Goal: Information Seeking & Learning: Learn about a topic

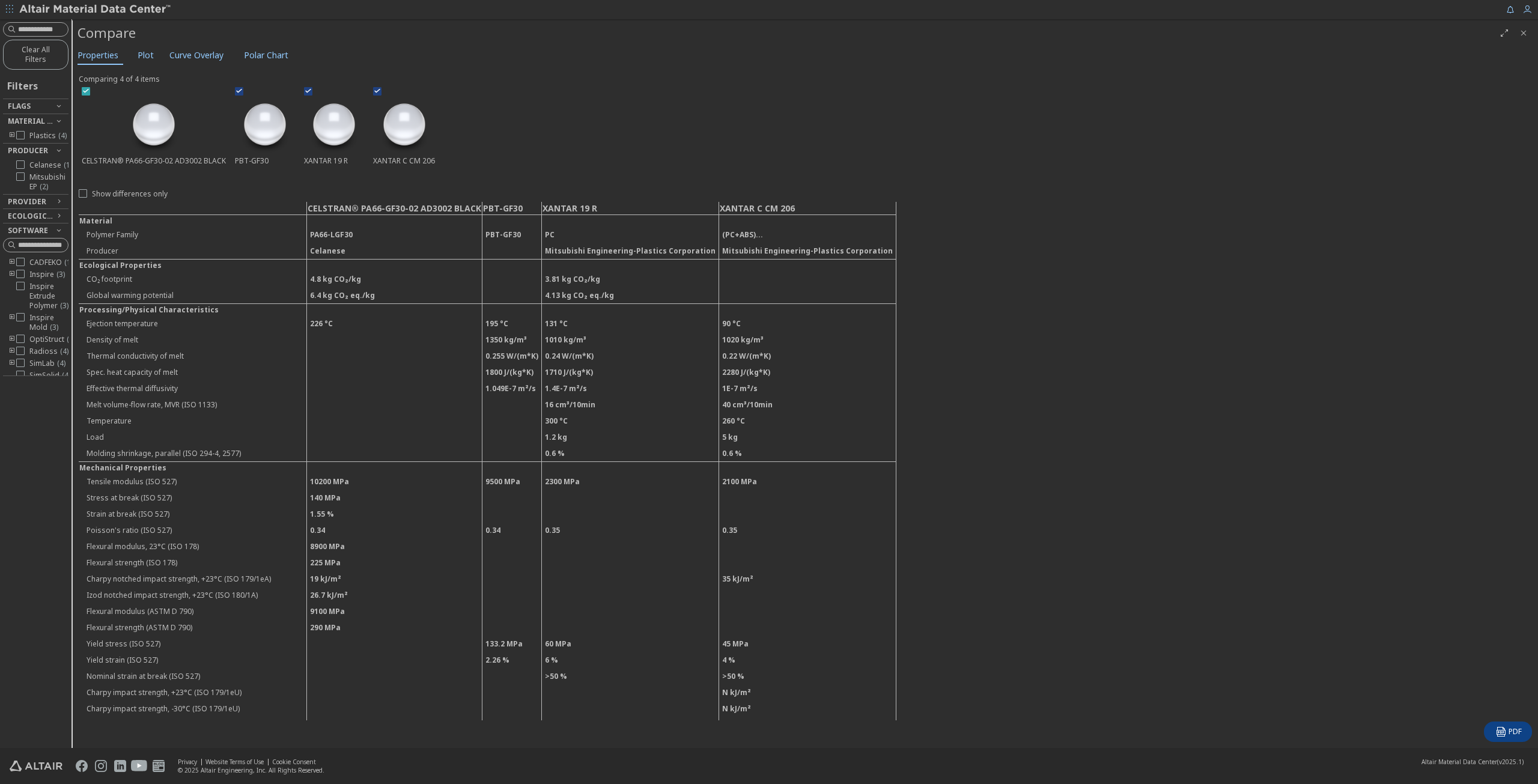
click at [82, 88] on icon at bounding box center [85, 91] width 8 height 8
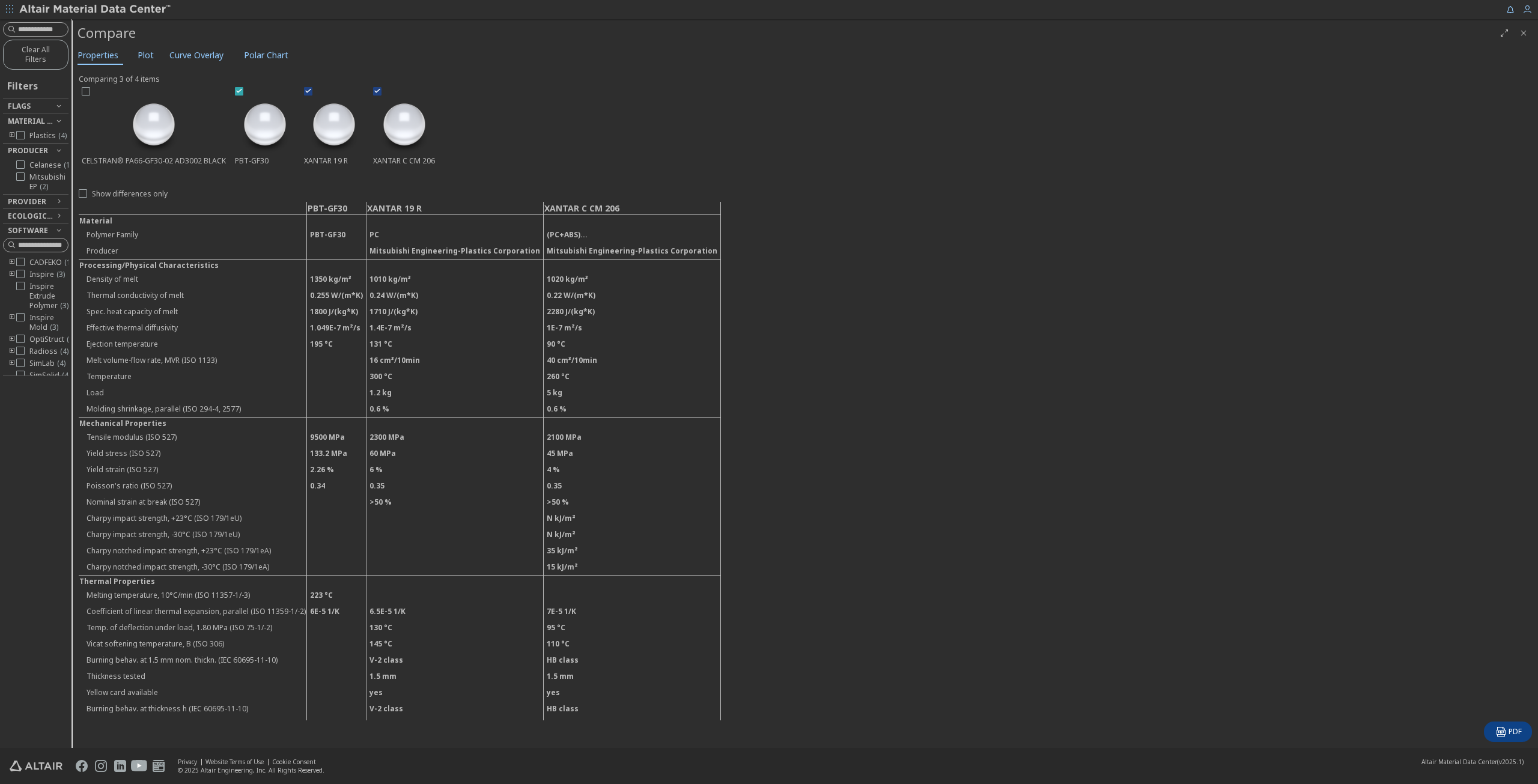
click at [235, 88] on icon at bounding box center [238, 91] width 8 height 8
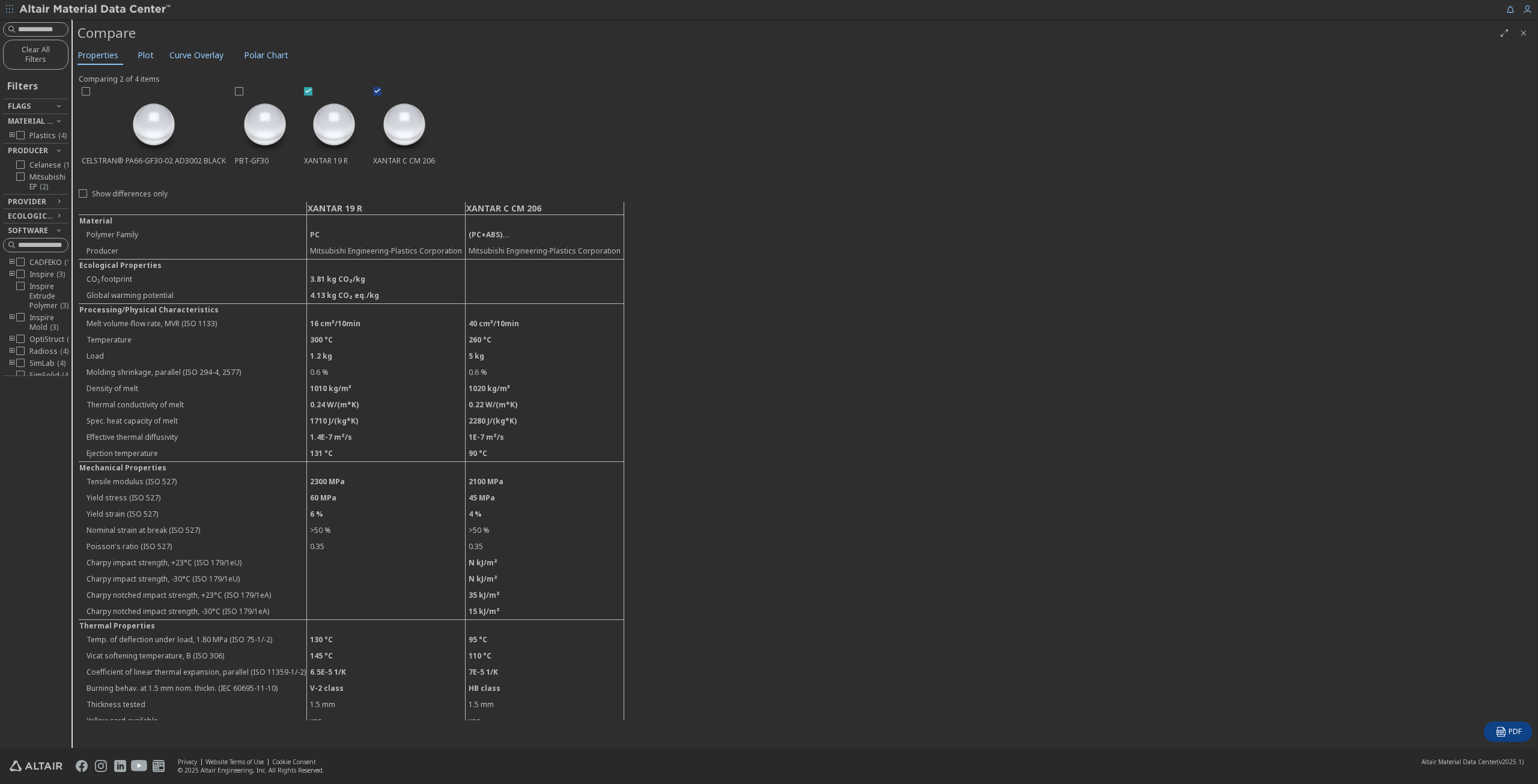
drag, startPoint x: 305, startPoint y: 87, endPoint x: 316, endPoint y: 86, distance: 11.0
click at [305, 88] on icon at bounding box center [308, 91] width 8 height 8
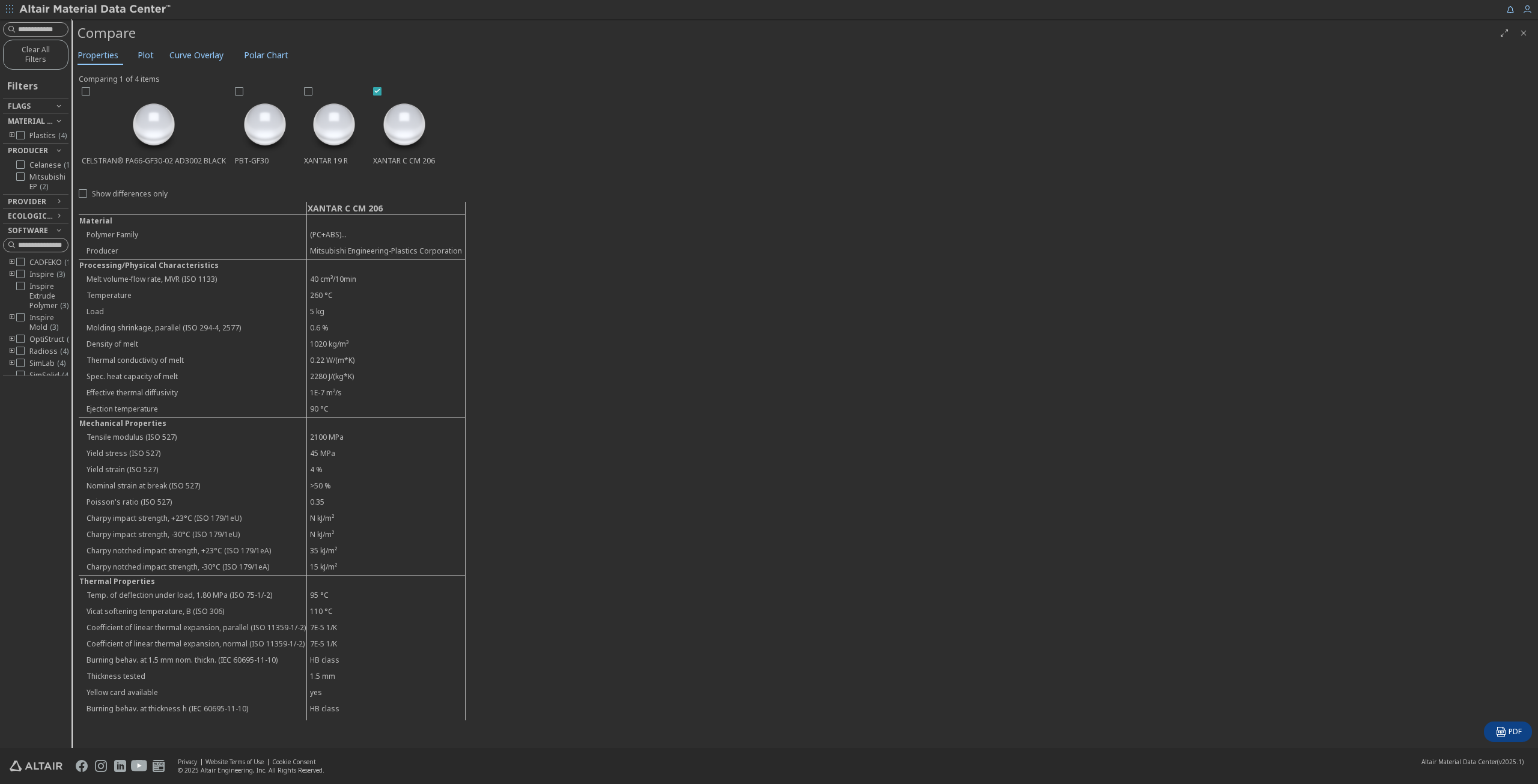
click at [381, 87] on label at bounding box center [379, 91] width 11 height 8
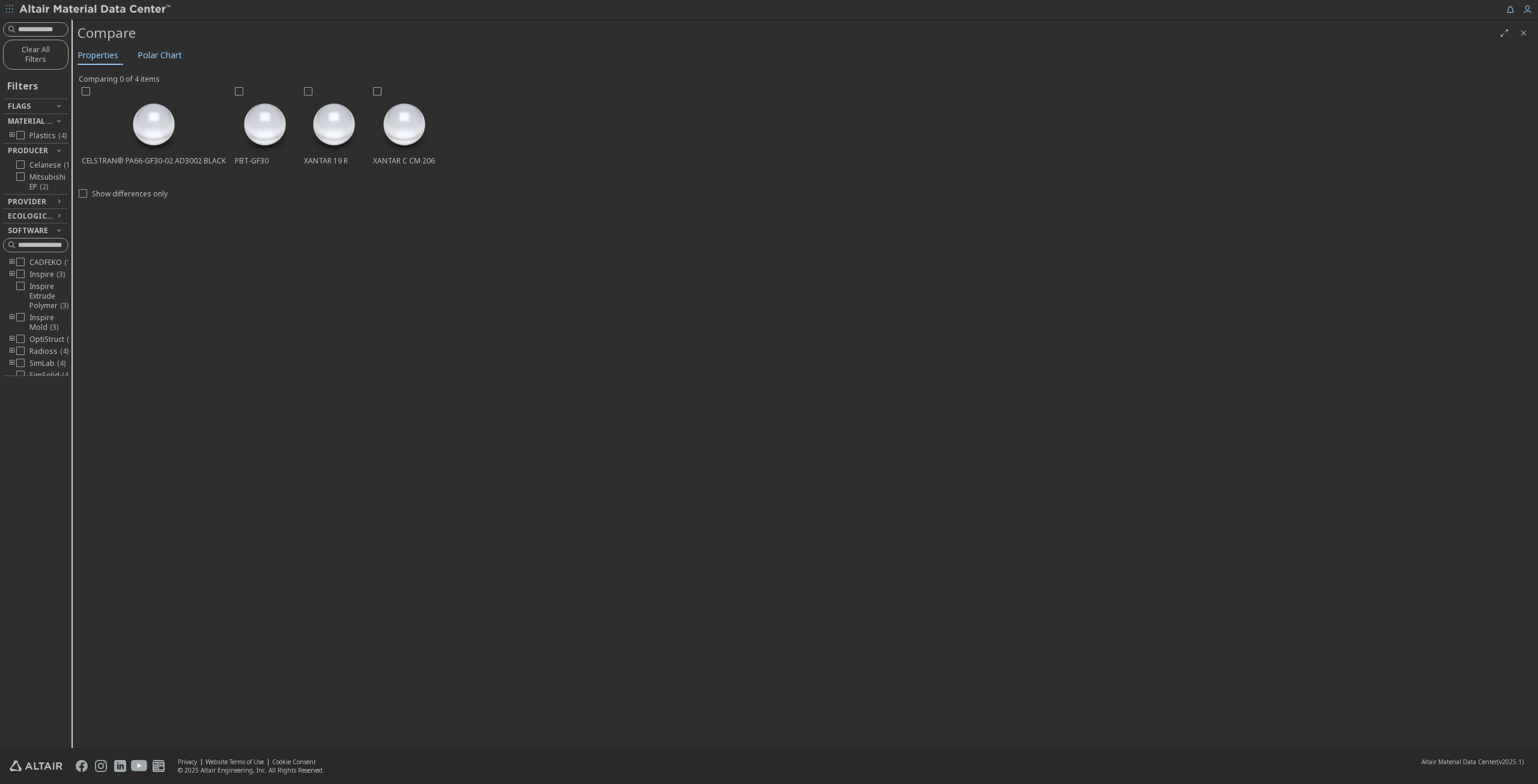
drag, startPoint x: 70, startPoint y: 102, endPoint x: 155, endPoint y: 105, distance: 85.1
click at [159, 104] on div "Clear All Filters Filters Flags Material Type Plastics ( 4 ) Producer Celanese …" at bounding box center [769, 383] width 1538 height 728
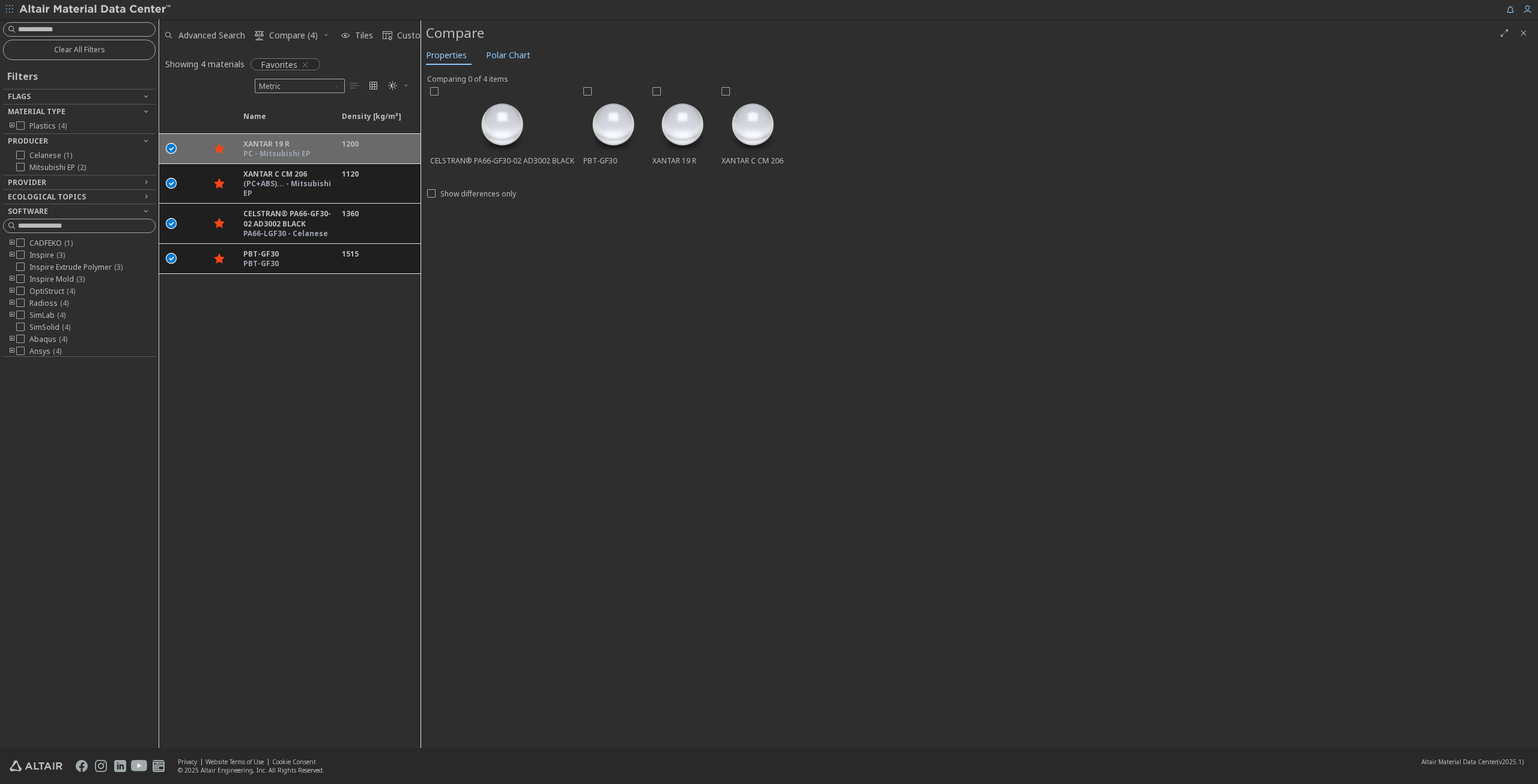
drag, startPoint x: 73, startPoint y: 36, endPoint x: 416, endPoint y: 78, distance: 345.6
click at [72, 28] on input at bounding box center [86, 29] width 137 height 12
click at [176, 147] on icon "" at bounding box center [172, 148] width 11 height 11
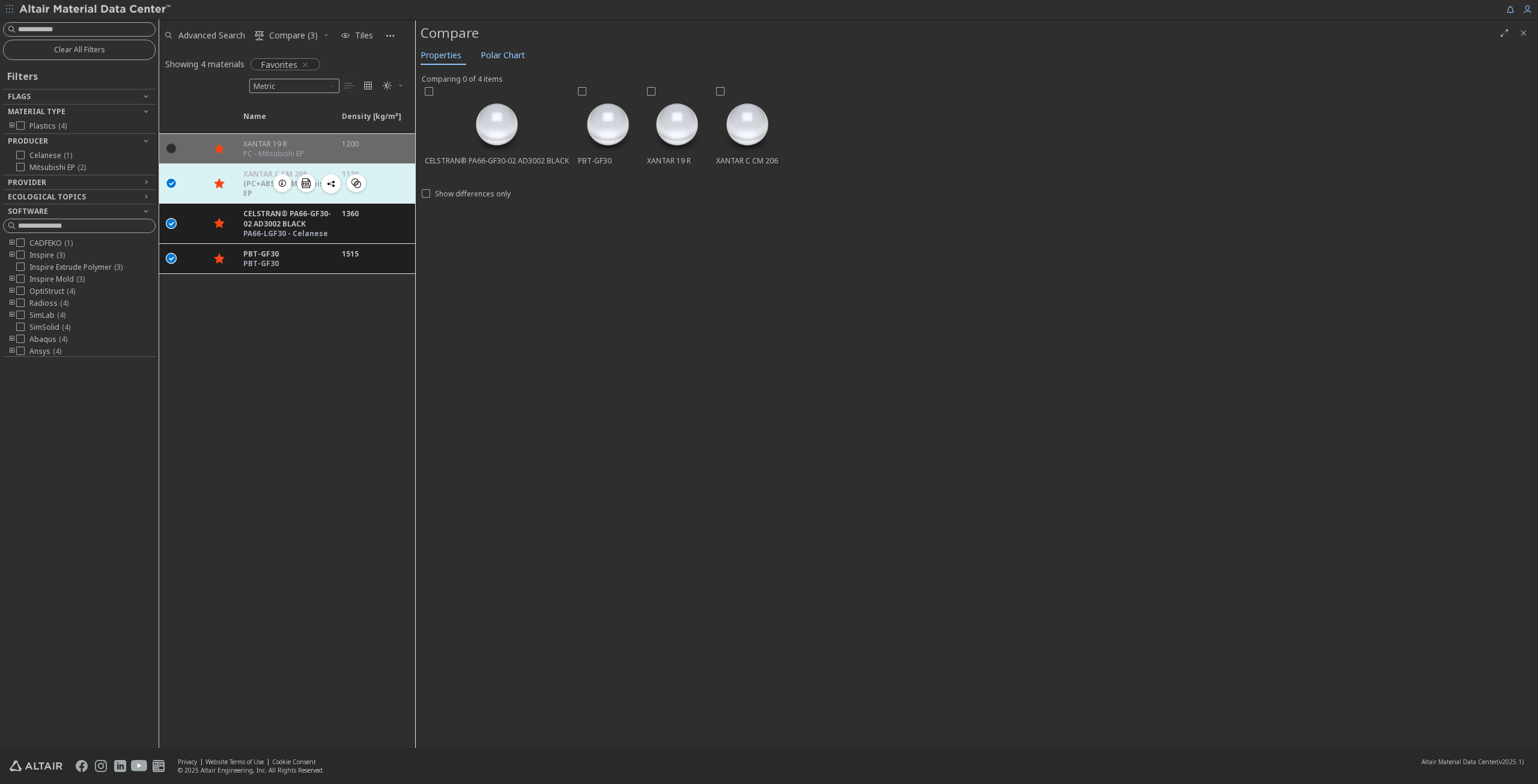
click at [169, 173] on div " " at bounding box center [171, 182] width 24 height 21
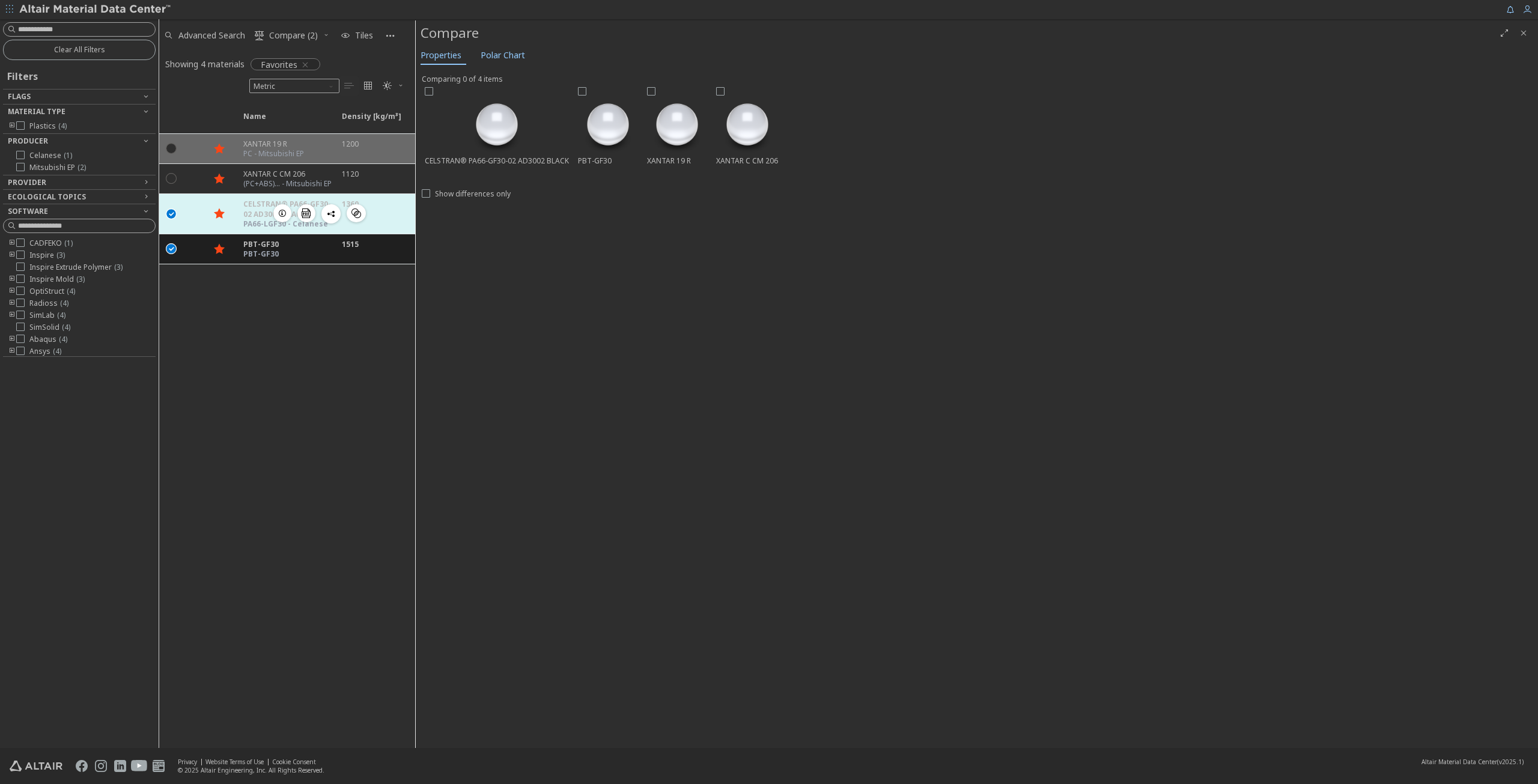
click at [169, 210] on icon "" at bounding box center [172, 213] width 11 height 11
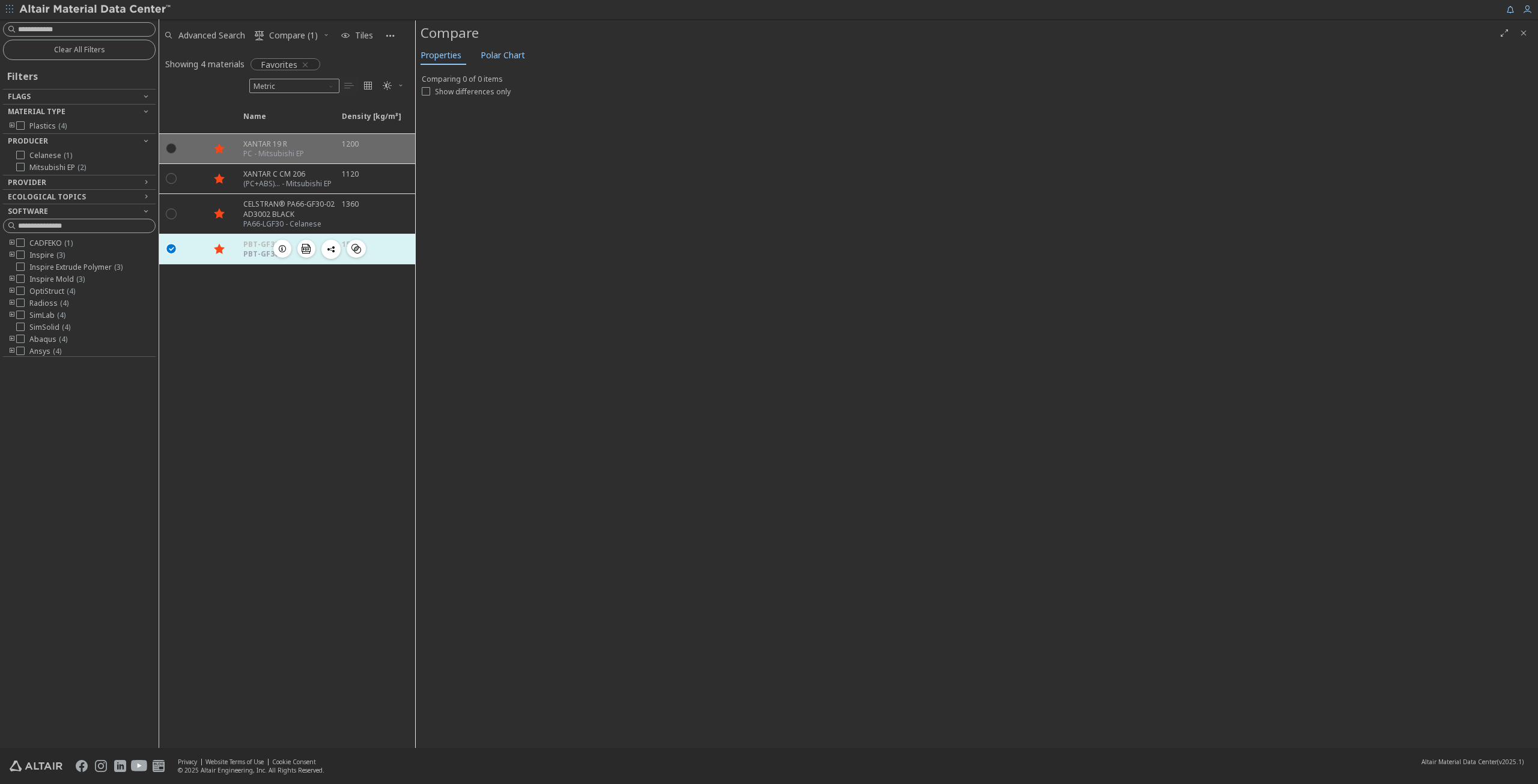
click at [168, 246] on icon "" at bounding box center [172, 249] width 11 height 11
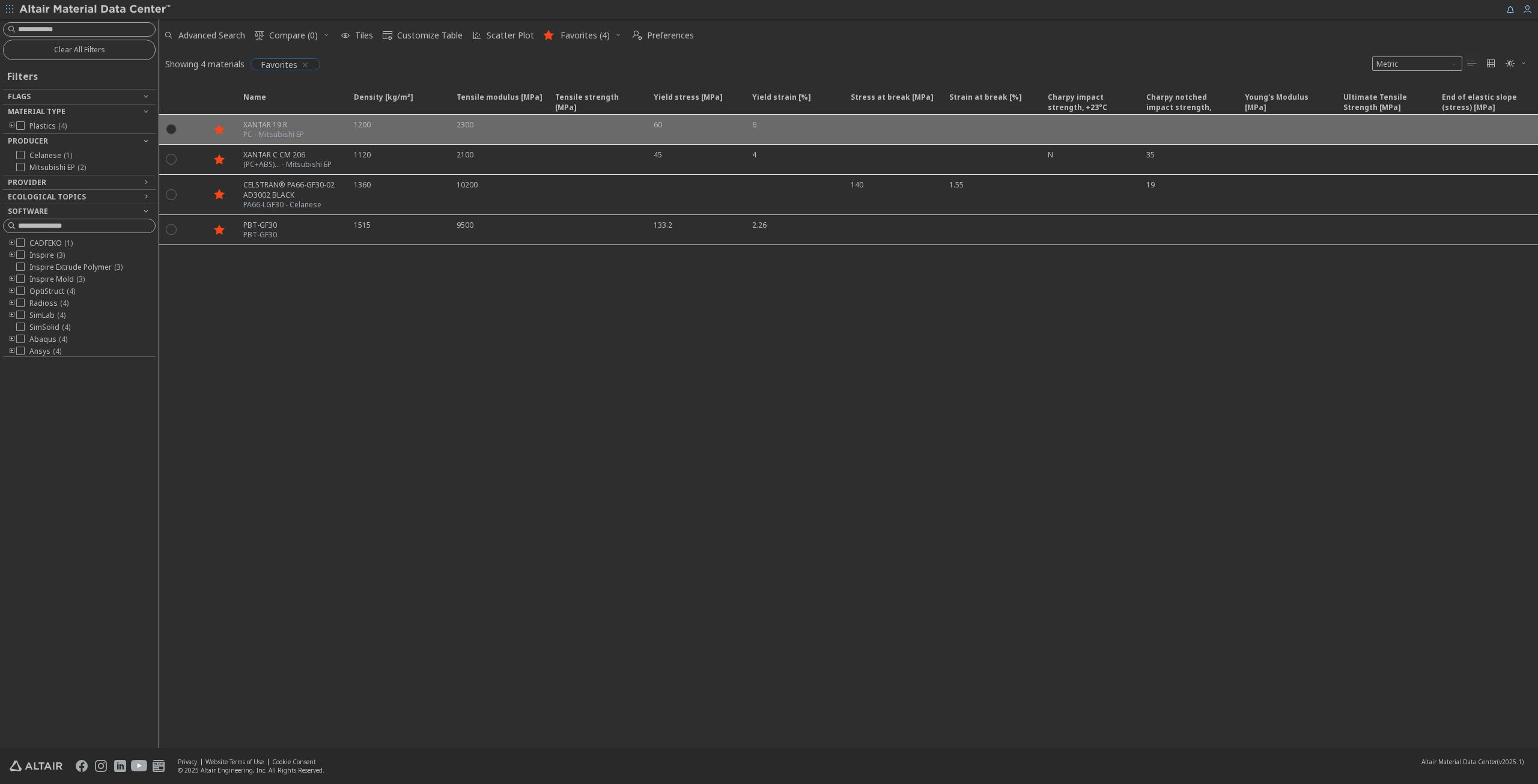
click at [307, 62] on icon "button" at bounding box center [305, 64] width 9 height 9
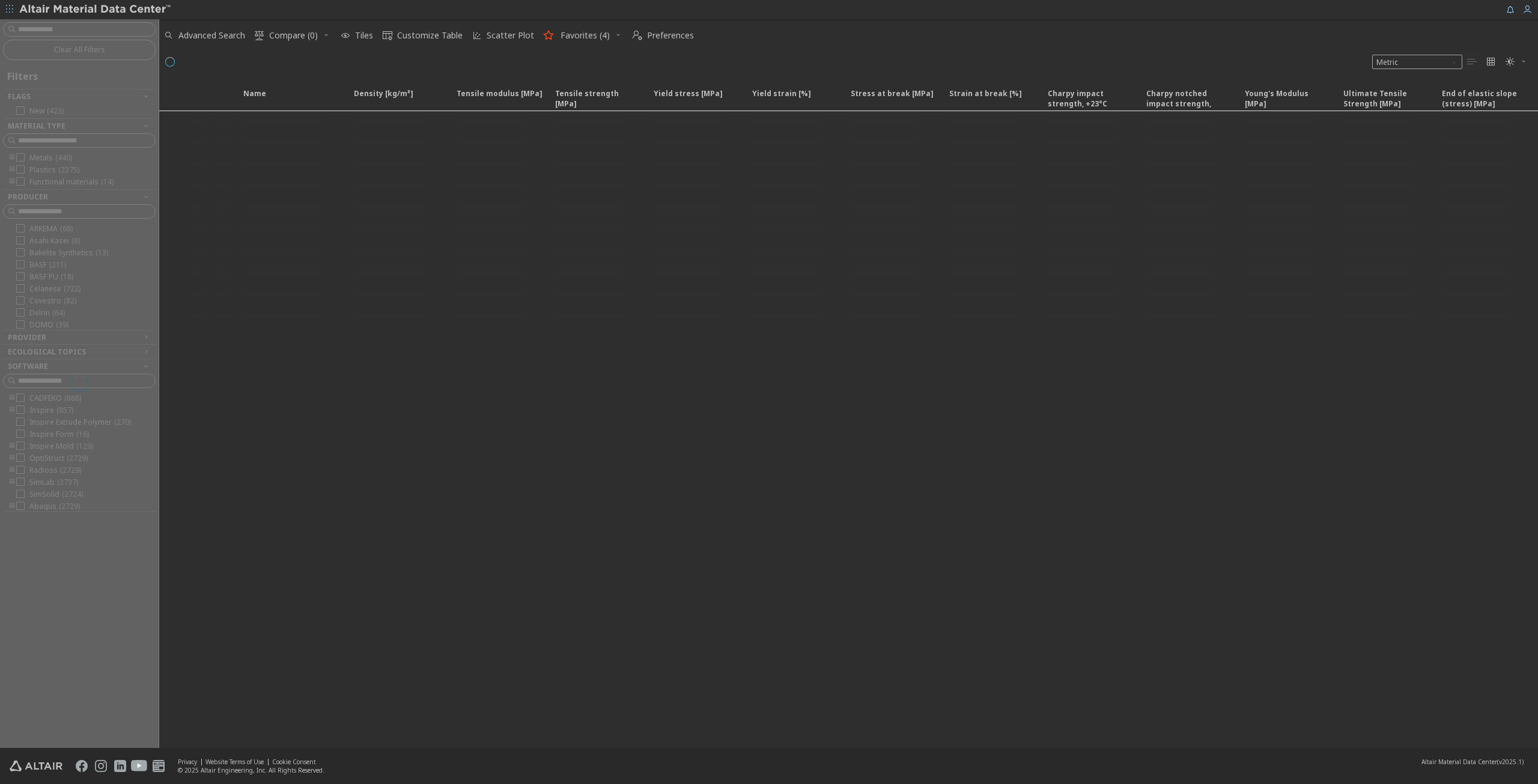
click at [88, 32] on div at bounding box center [79, 383] width 159 height 728
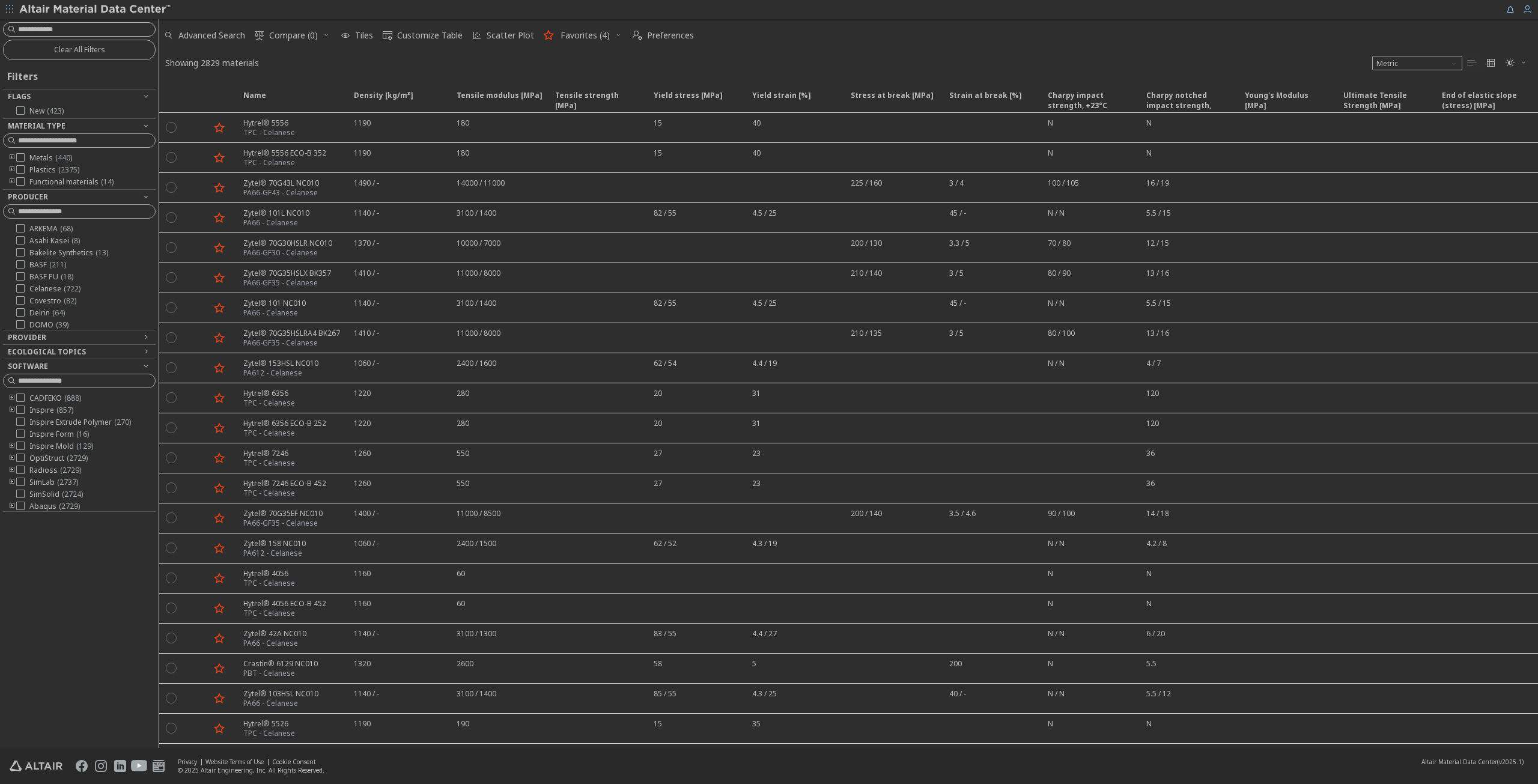
click at [90, 31] on input at bounding box center [86, 29] width 137 height 12
type input "********"
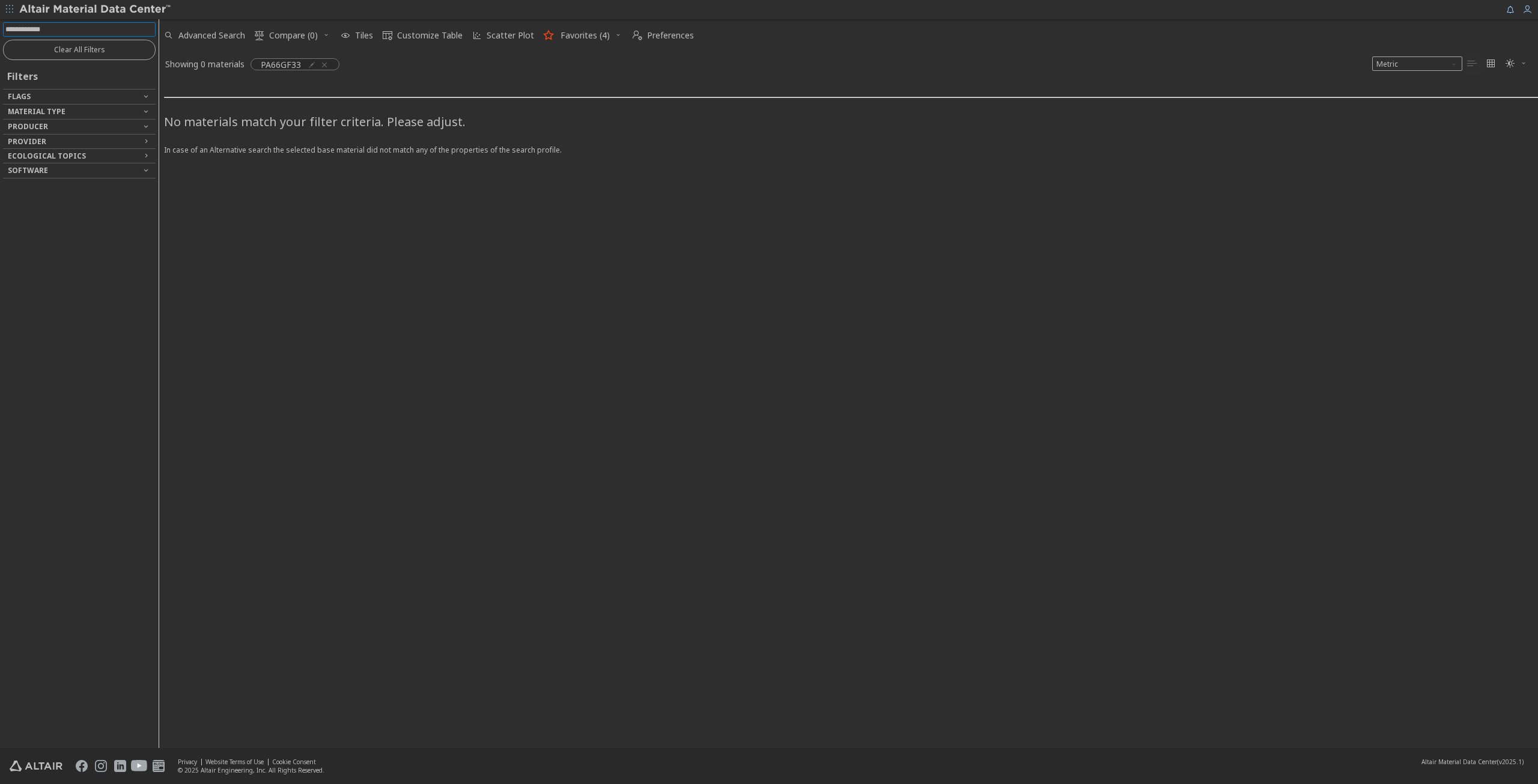
click at [66, 28] on input at bounding box center [80, 29] width 151 height 13
click at [326, 64] on icon "button" at bounding box center [324, 64] width 9 height 9
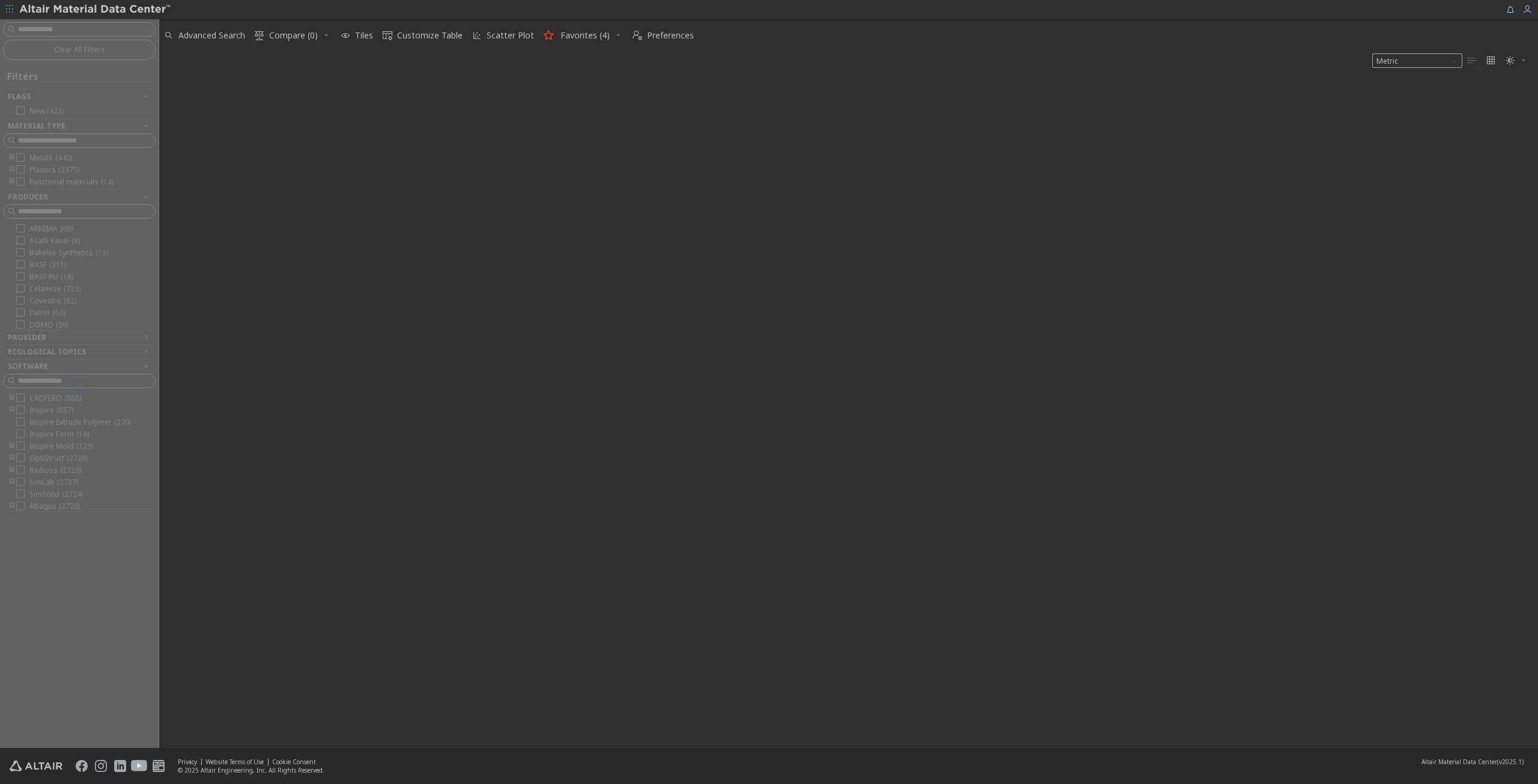
click at [81, 25] on div at bounding box center [79, 383] width 159 height 728
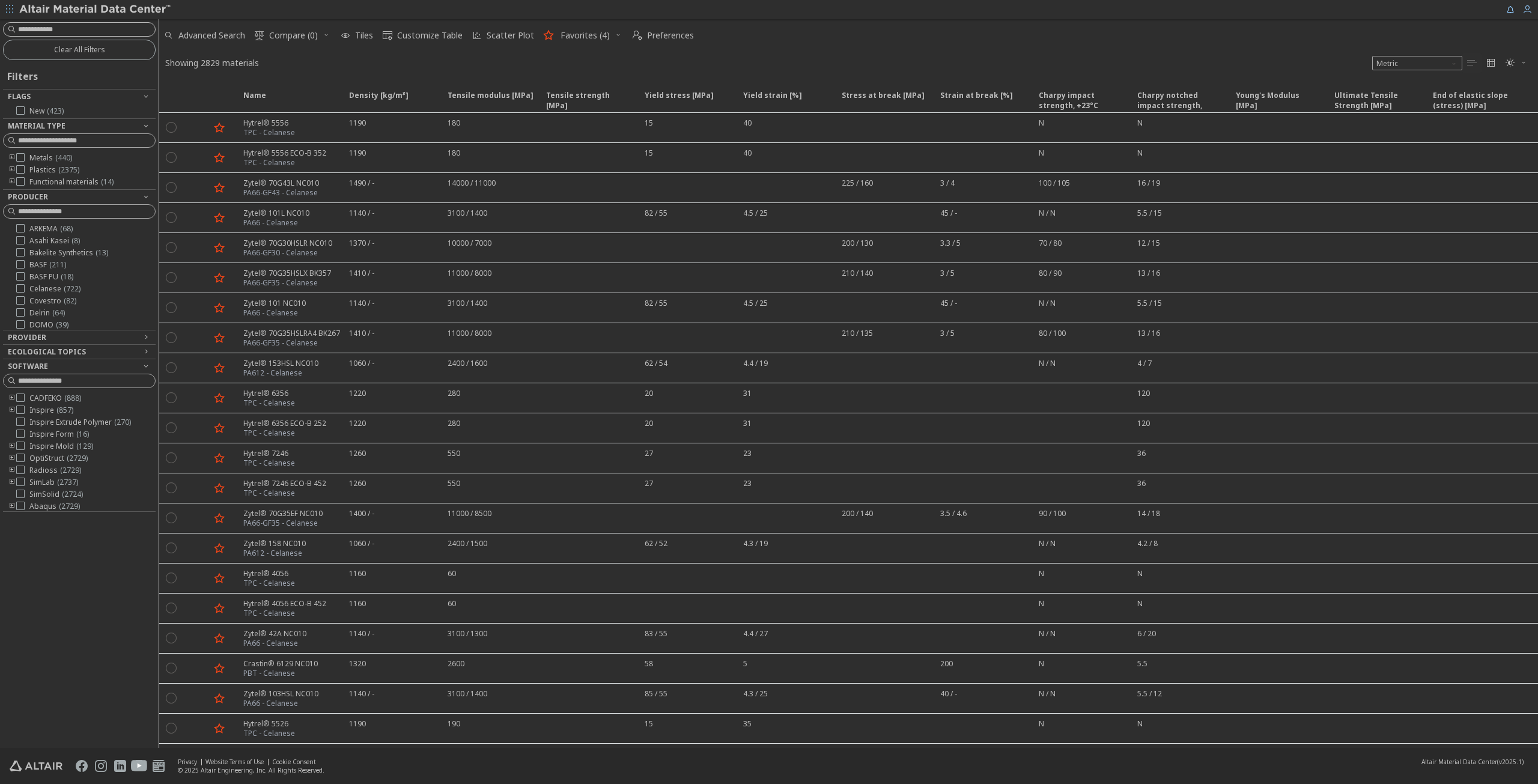
click at [79, 29] on input at bounding box center [86, 29] width 137 height 12
type input "*********"
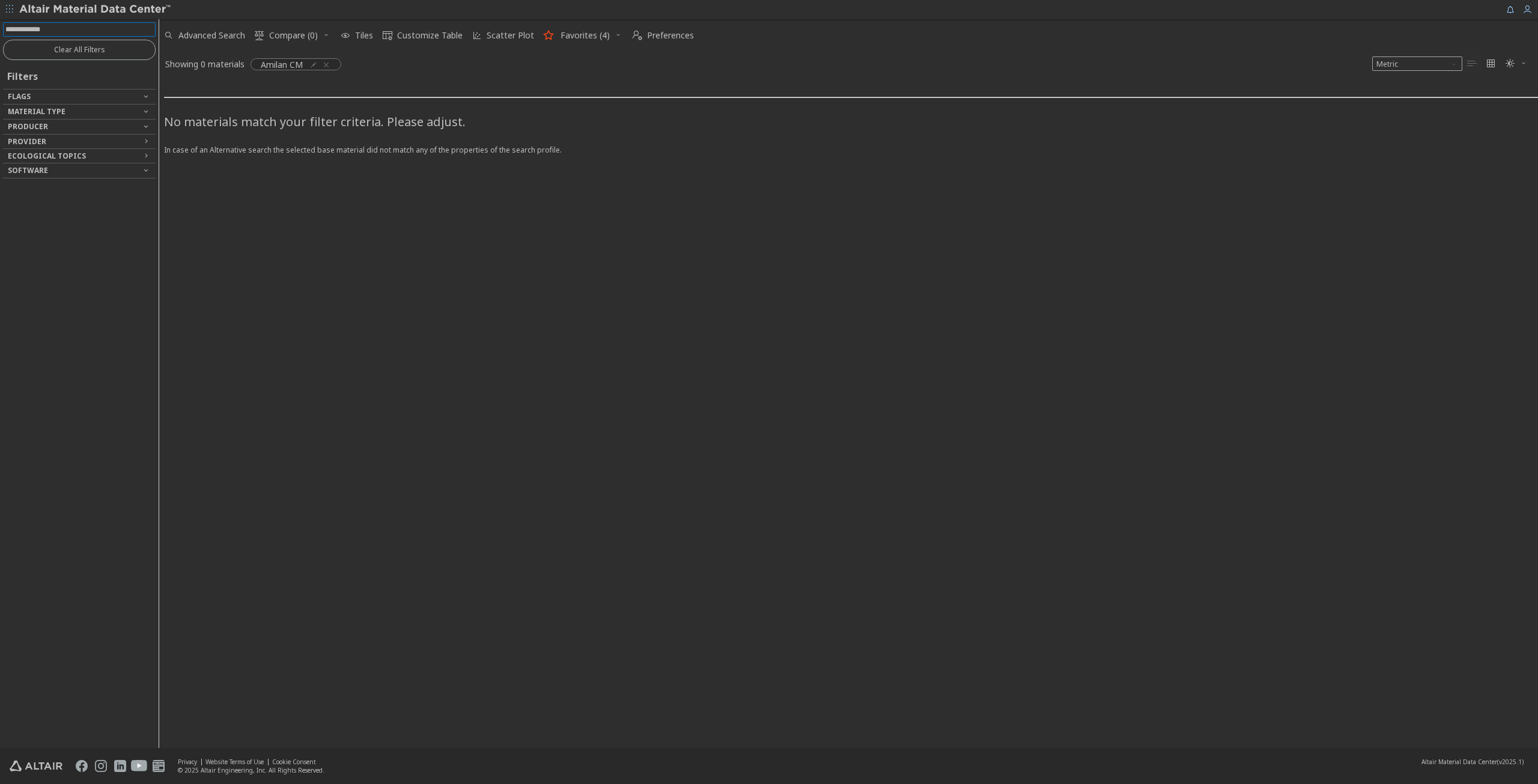
click at [87, 30] on input at bounding box center [80, 29] width 151 height 13
drag, startPoint x: 333, startPoint y: 64, endPoint x: 325, endPoint y: 64, distance: 8.0
click at [332, 64] on div "Amilan CM" at bounding box center [295, 64] width 91 height 12
click at [330, 63] on icon "button" at bounding box center [326, 64] width 9 height 9
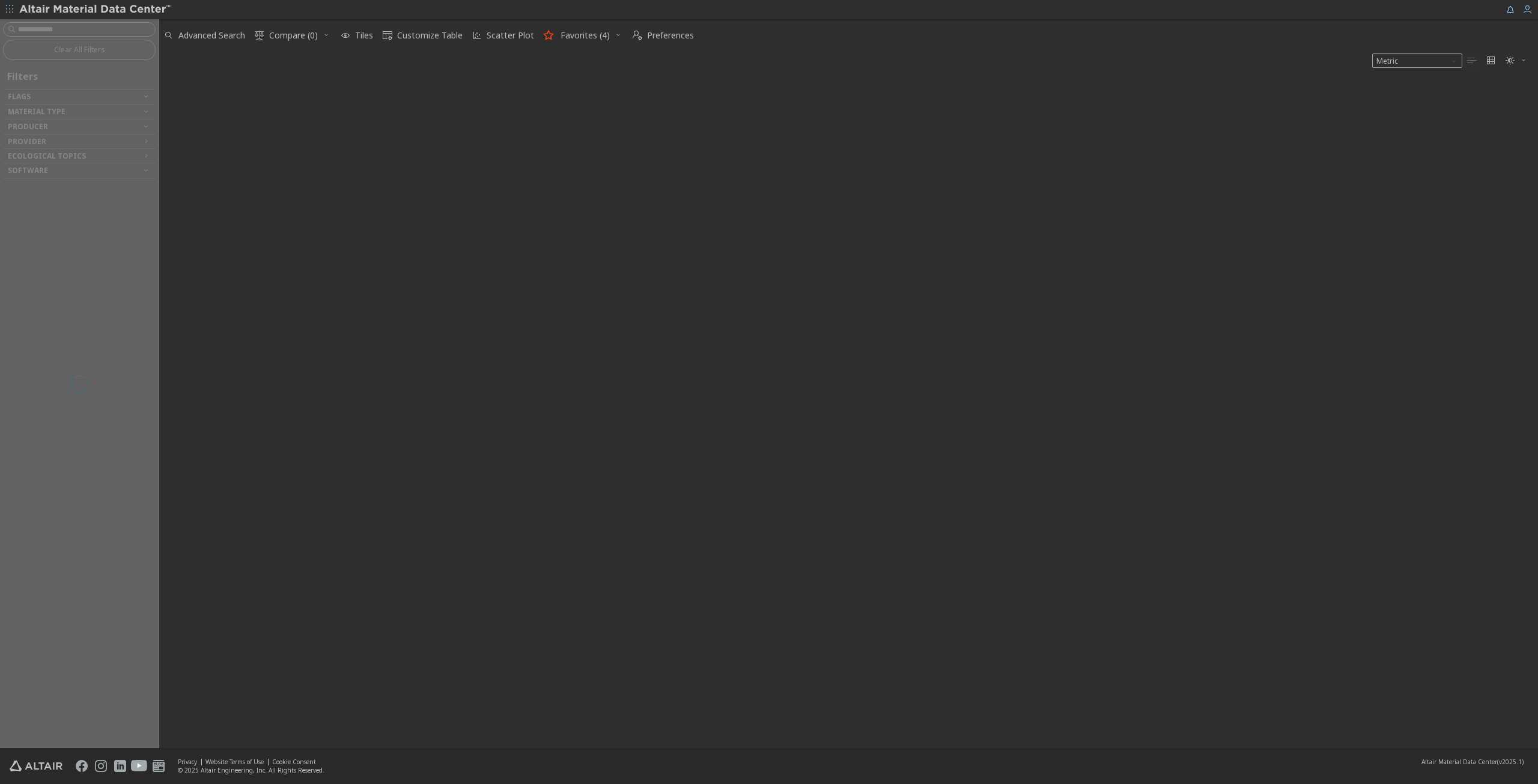
click at [70, 32] on div at bounding box center [79, 383] width 159 height 728
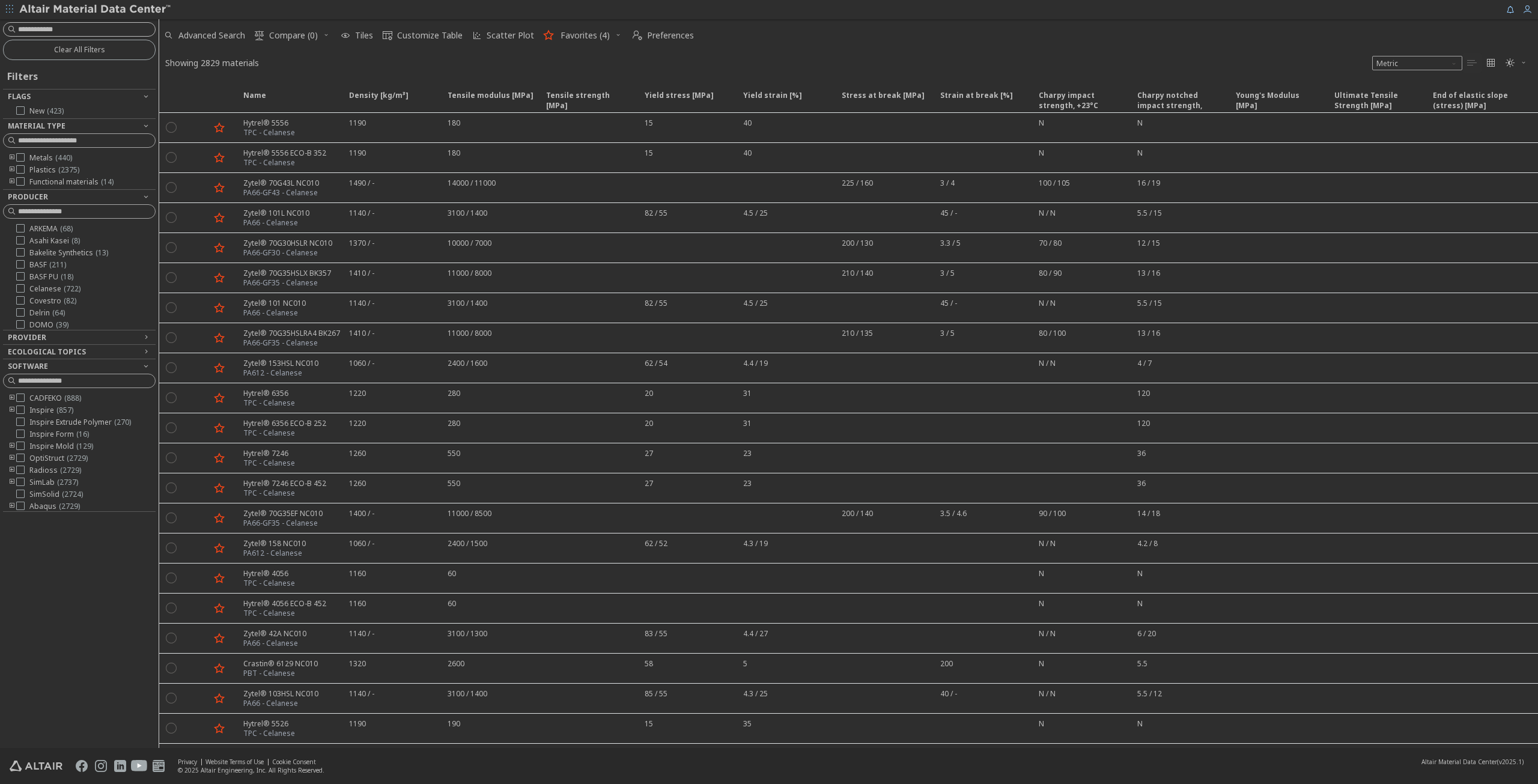
click at [67, 28] on input at bounding box center [86, 29] width 137 height 12
type input "******"
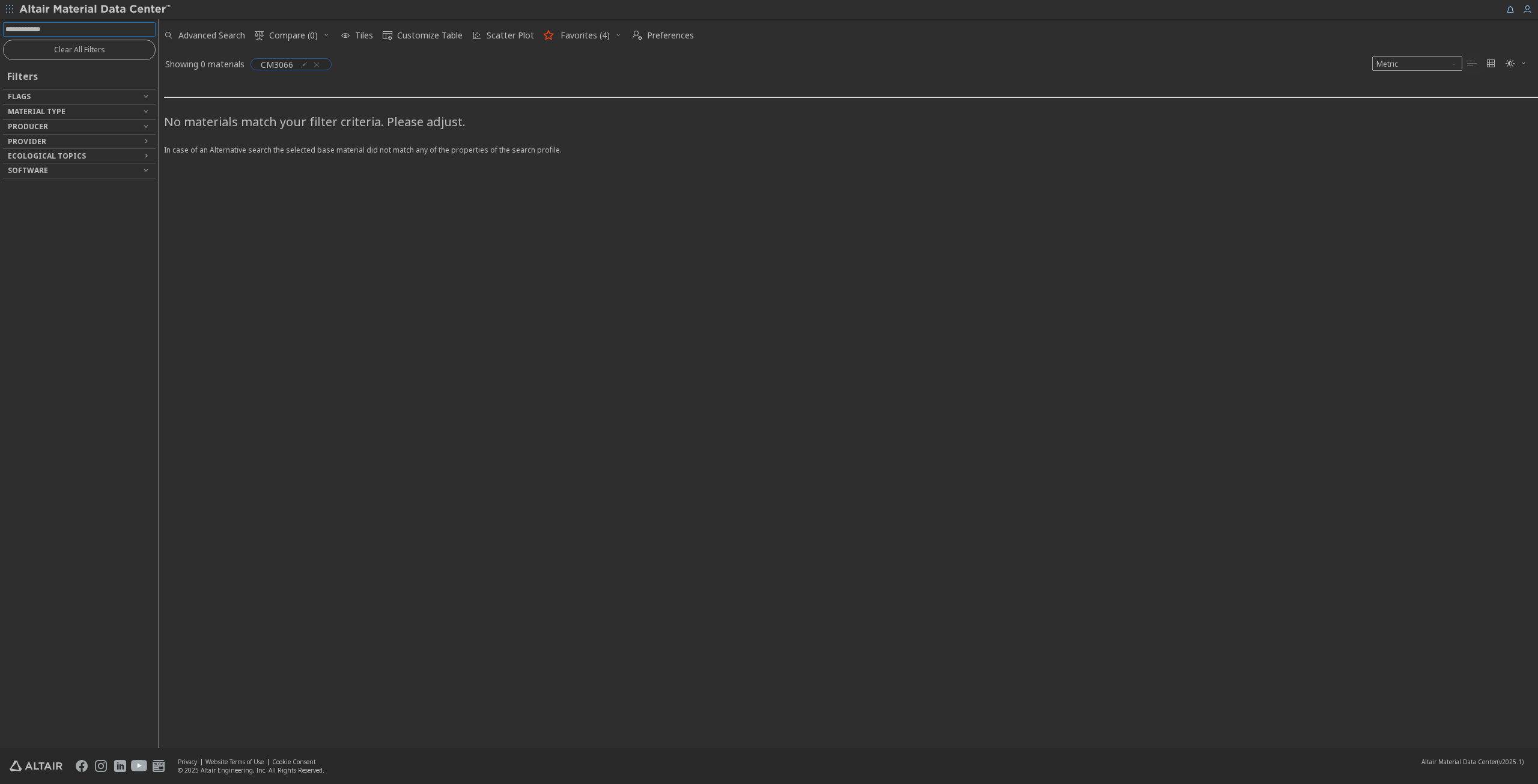
click at [319, 60] on icon "button" at bounding box center [317, 64] width 9 height 9
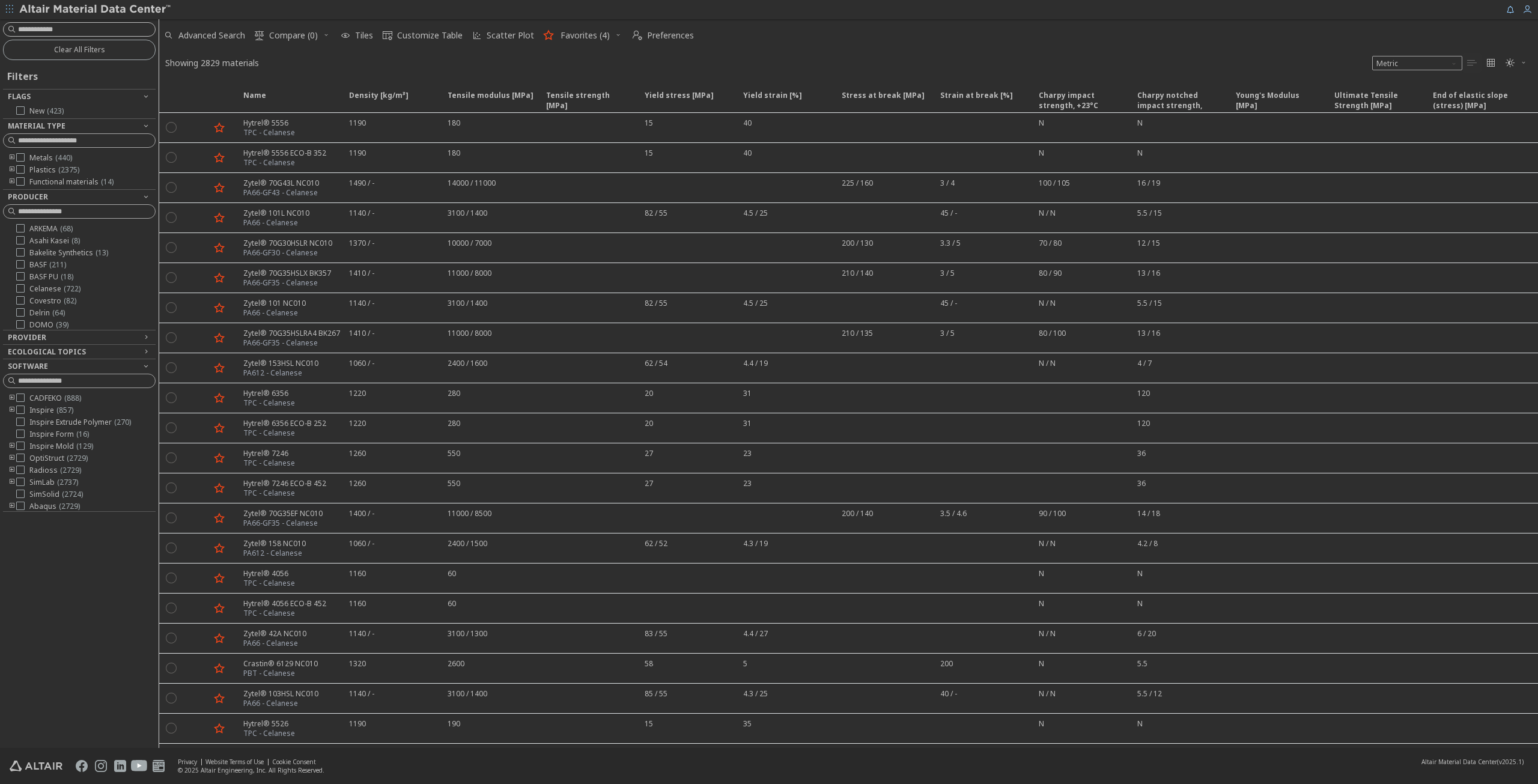
click at [77, 28] on input at bounding box center [86, 29] width 137 height 12
type input "*****"
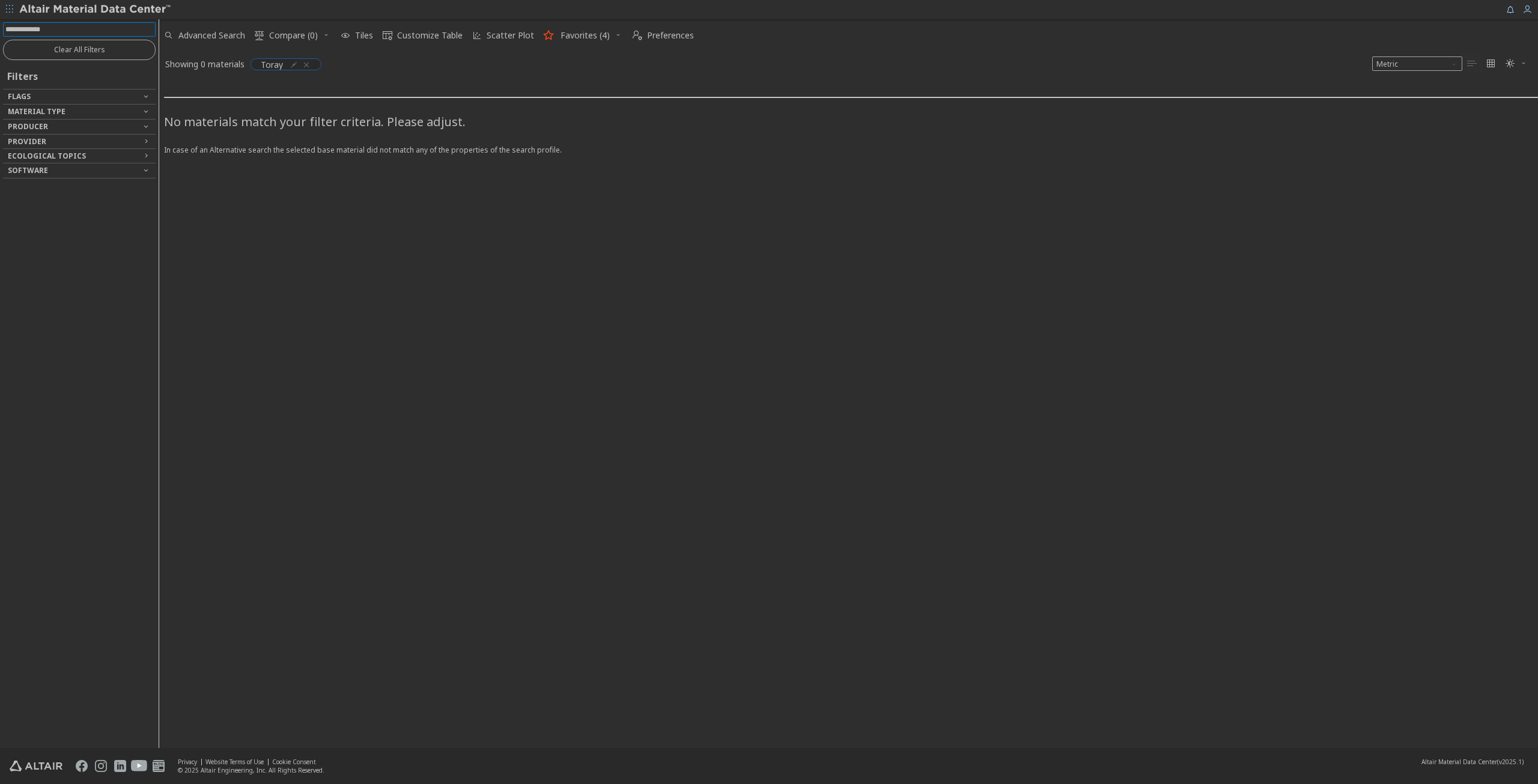
click at [307, 64] on icon "button" at bounding box center [307, 64] width 9 height 9
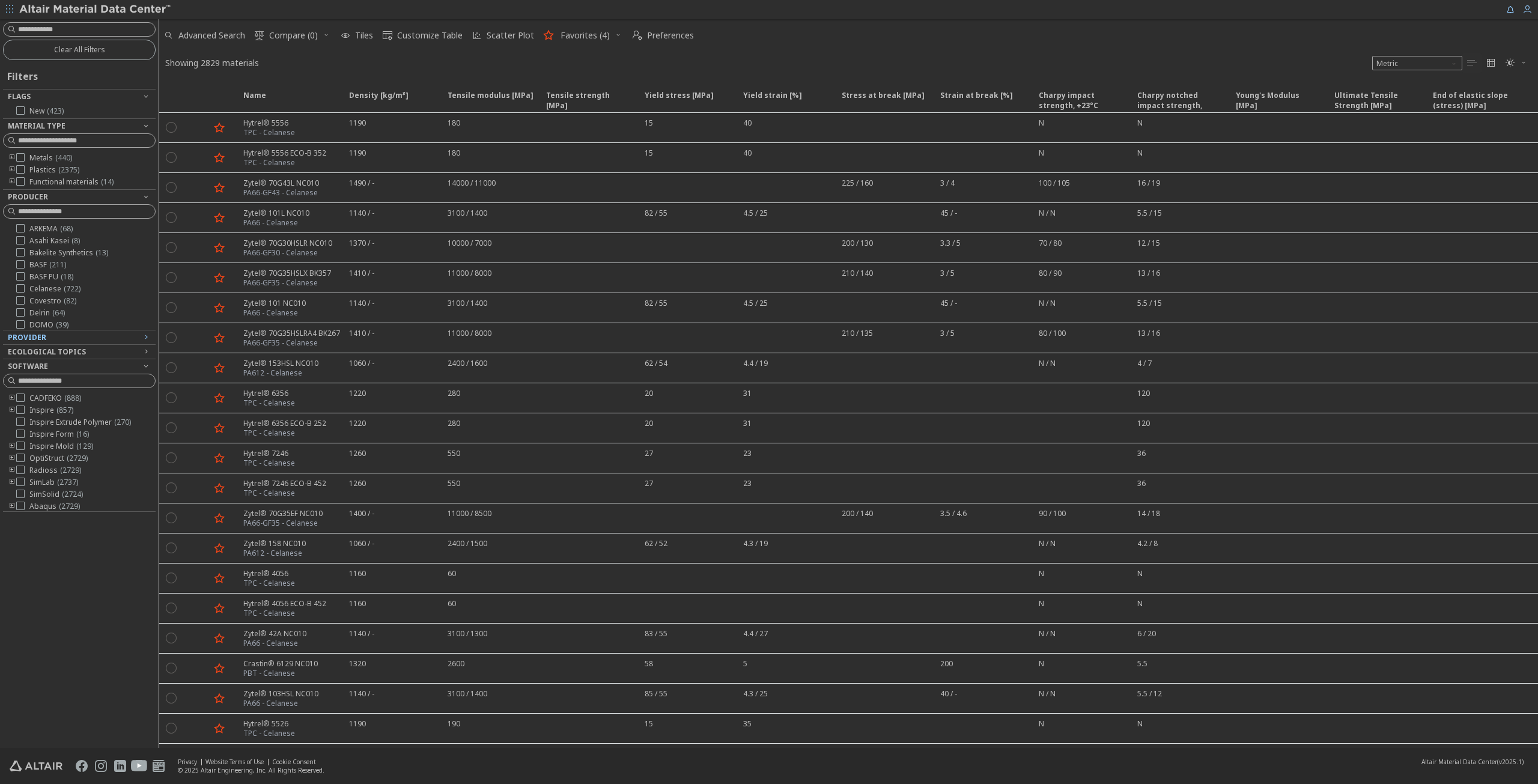
click at [146, 336] on icon "button" at bounding box center [146, 336] width 9 height 9
click at [110, 49] on button "Clear All Filters" at bounding box center [79, 50] width 152 height 21
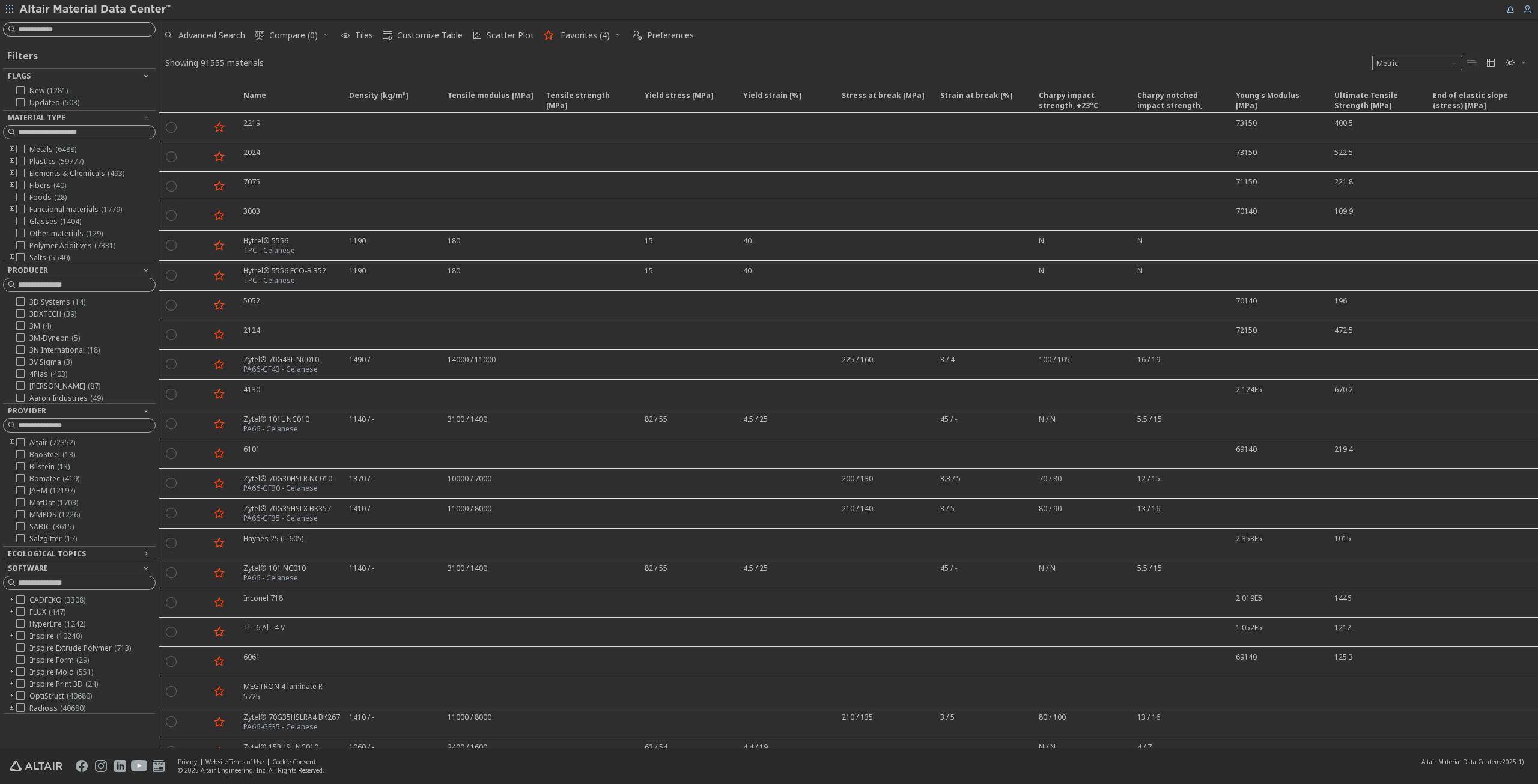
click at [111, 26] on input at bounding box center [86, 29] width 137 height 12
type input "*****"
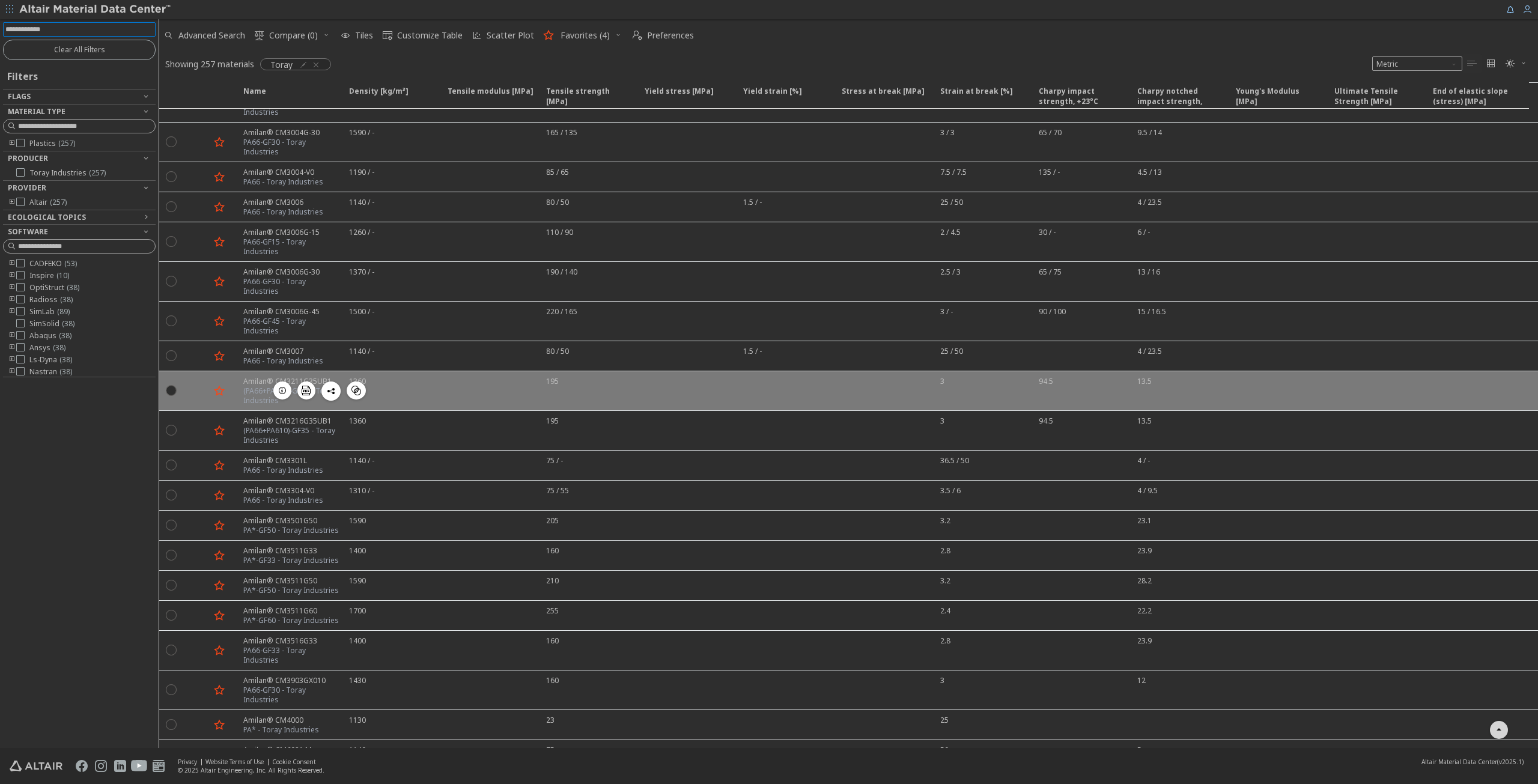
scroll to position [1141, 0]
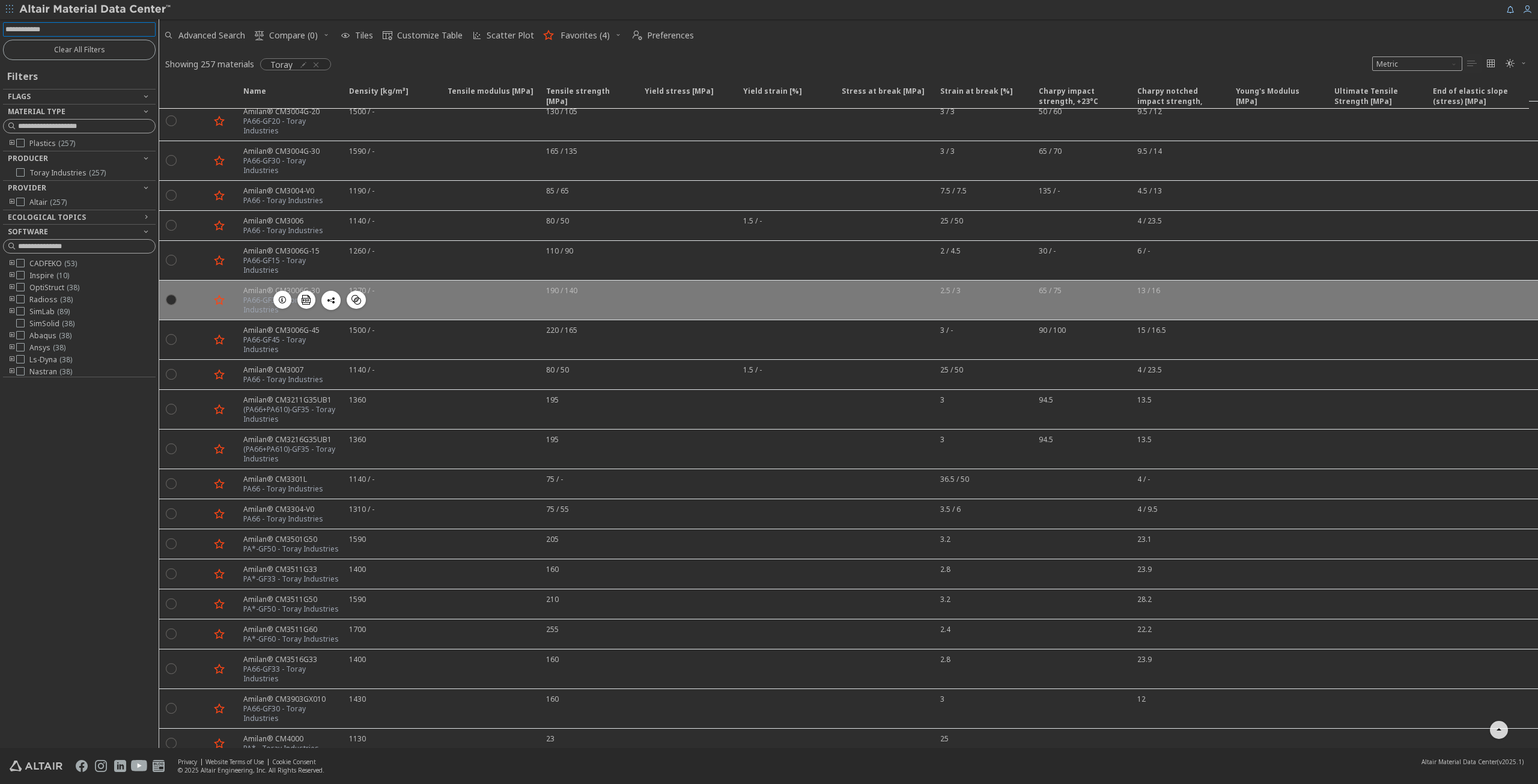
click at [295, 291] on div " " at bounding box center [319, 300] width 93 height 20
click at [229, 285] on div at bounding box center [223, 299] width 26 height 29
click at [252, 295] on div "PA66-GF30 - Toray Industries" at bounding box center [292, 305] width 98 height 20
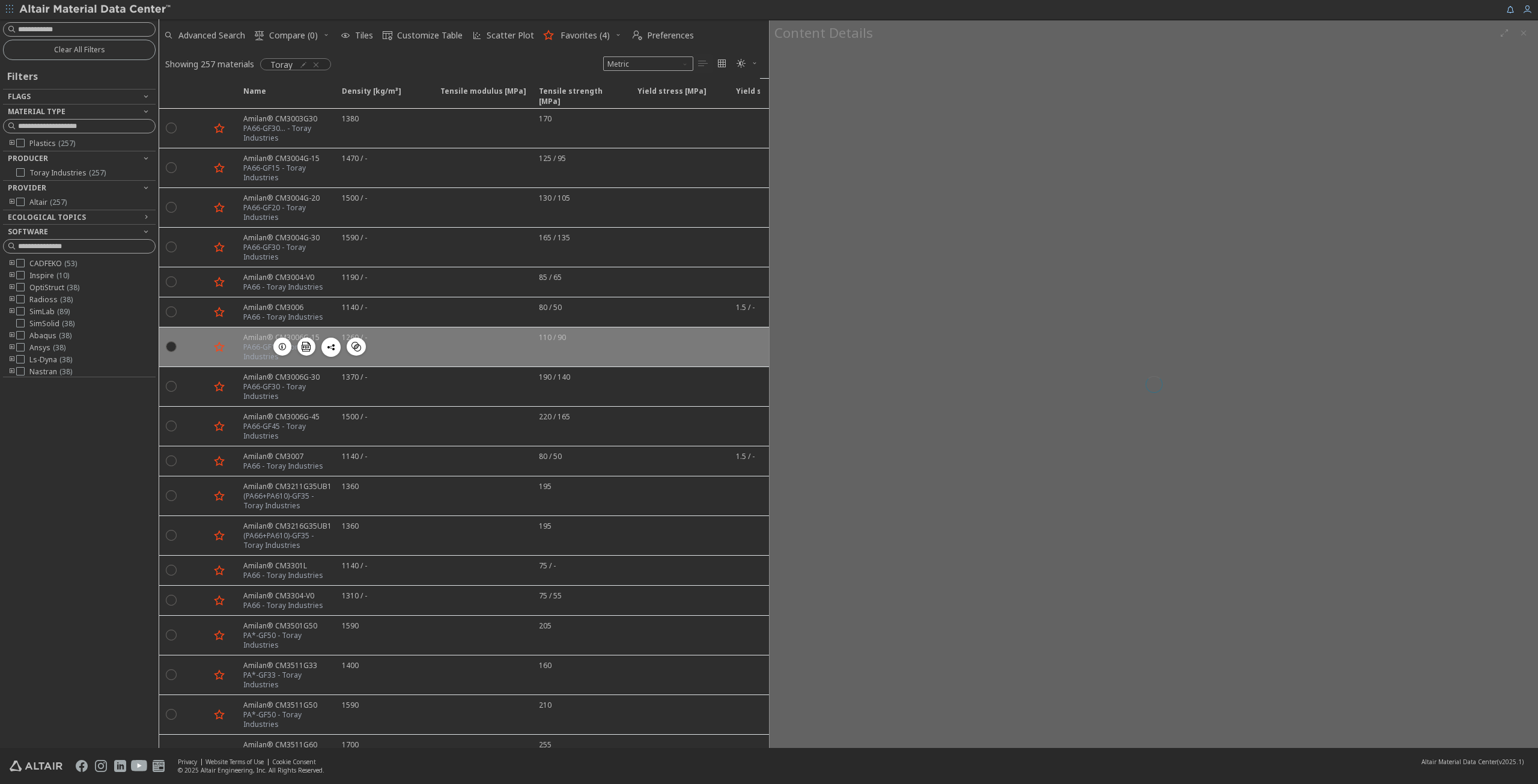
scroll to position [1290, 0]
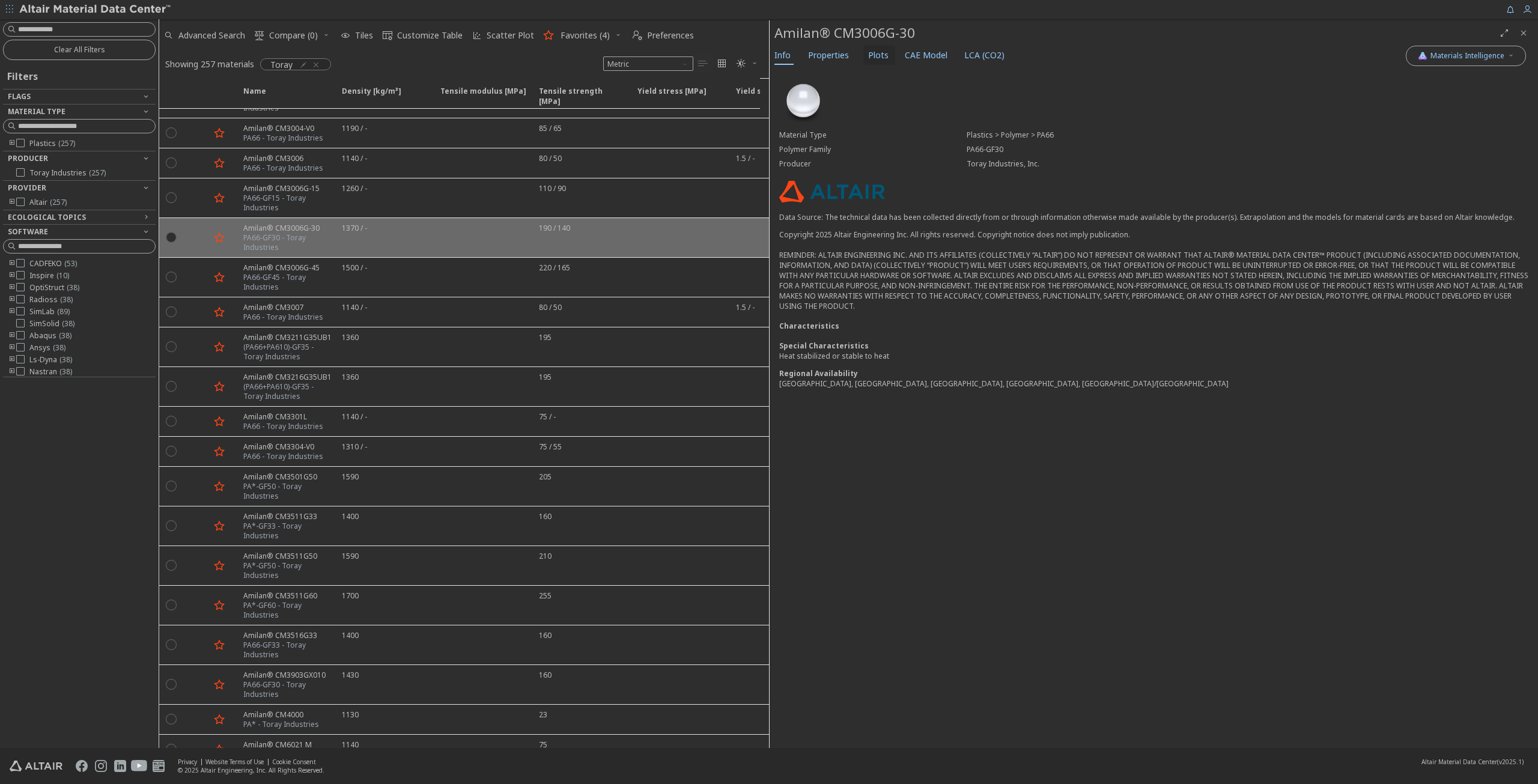
click at [869, 52] on span "Plots" at bounding box center [879, 55] width 21 height 20
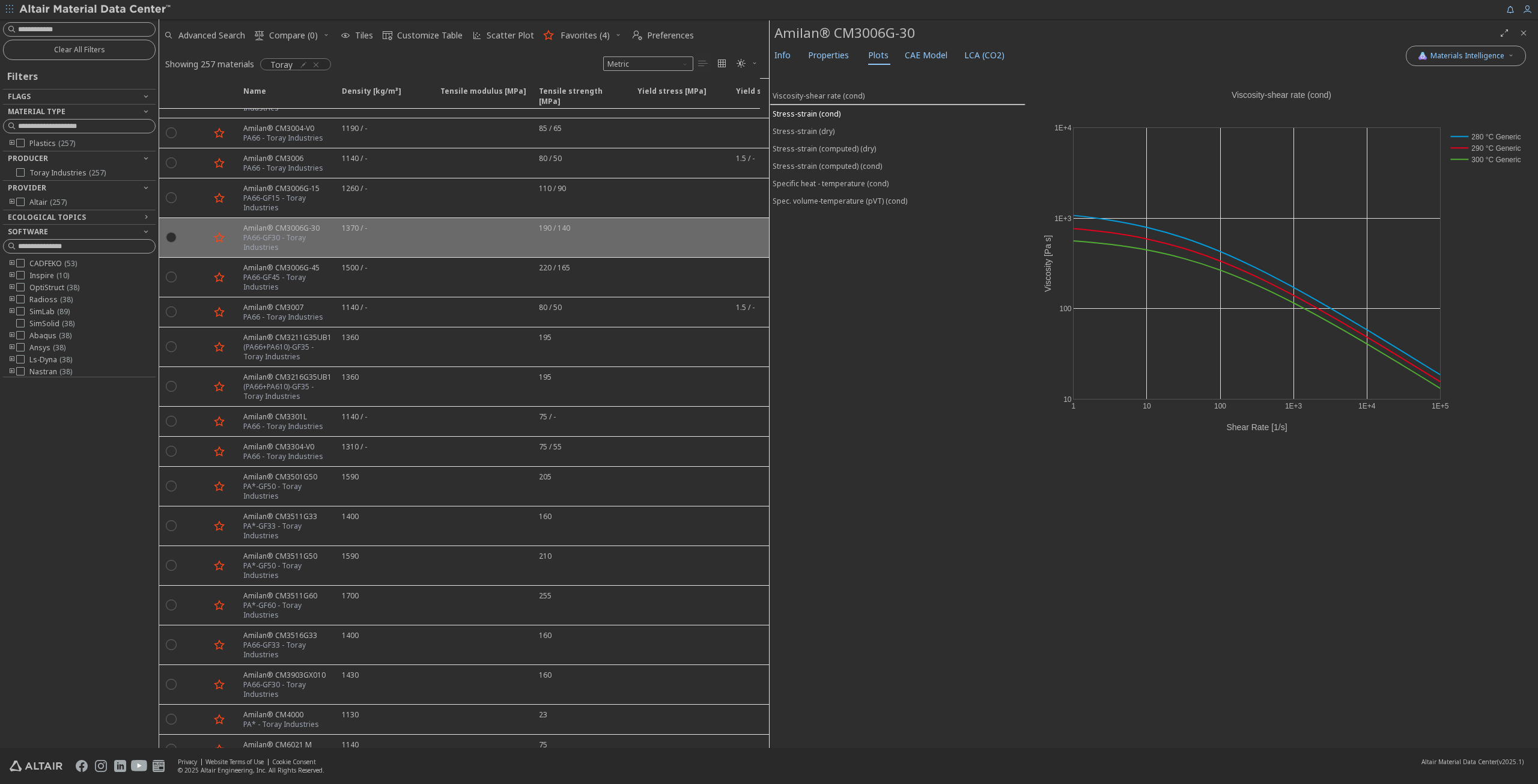
click at [824, 109] on div "Stress-strain (cond)" at bounding box center [806, 113] width 68 height 10
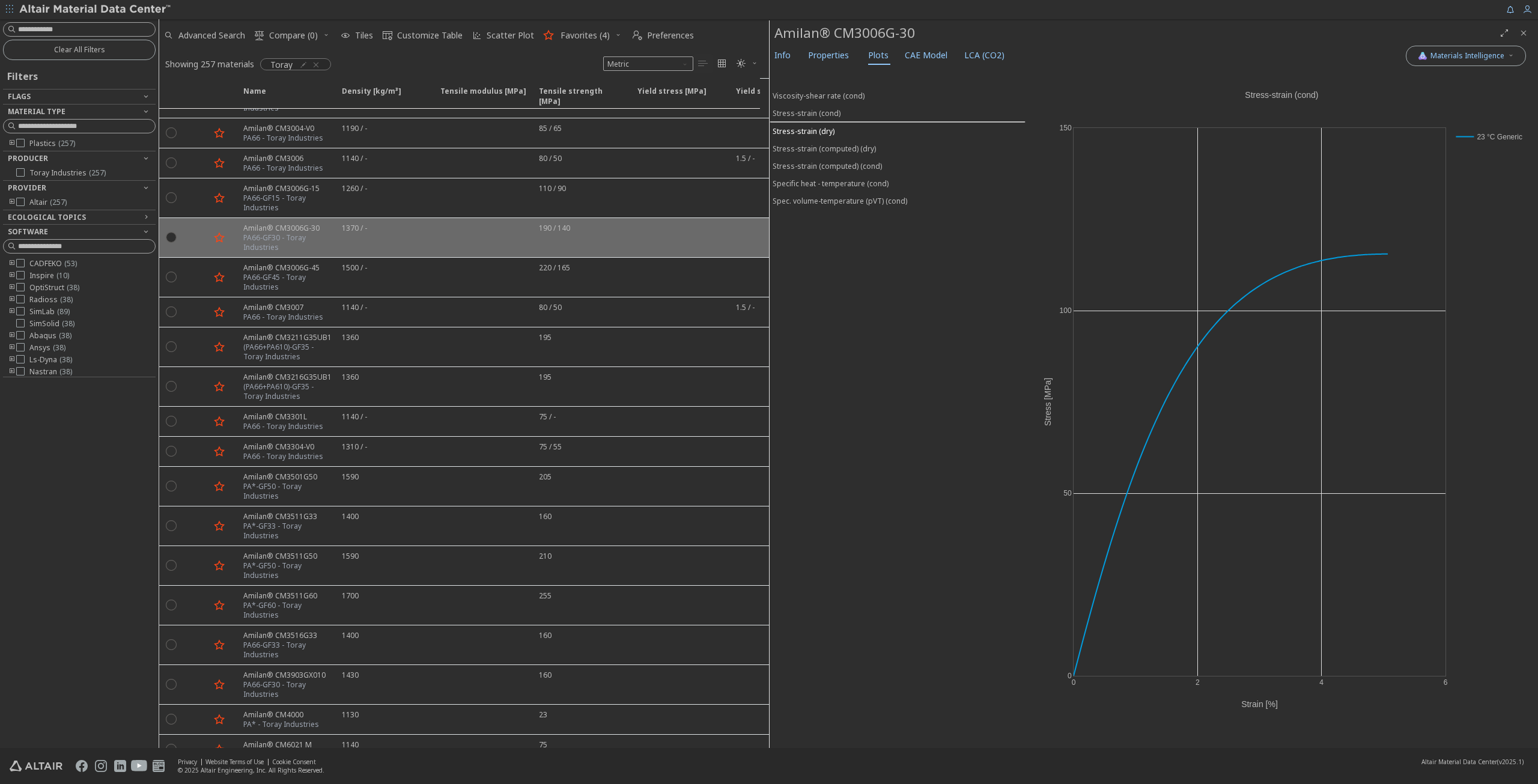
click at [816, 126] on div "Stress-strain (dry)" at bounding box center [803, 131] width 62 height 10
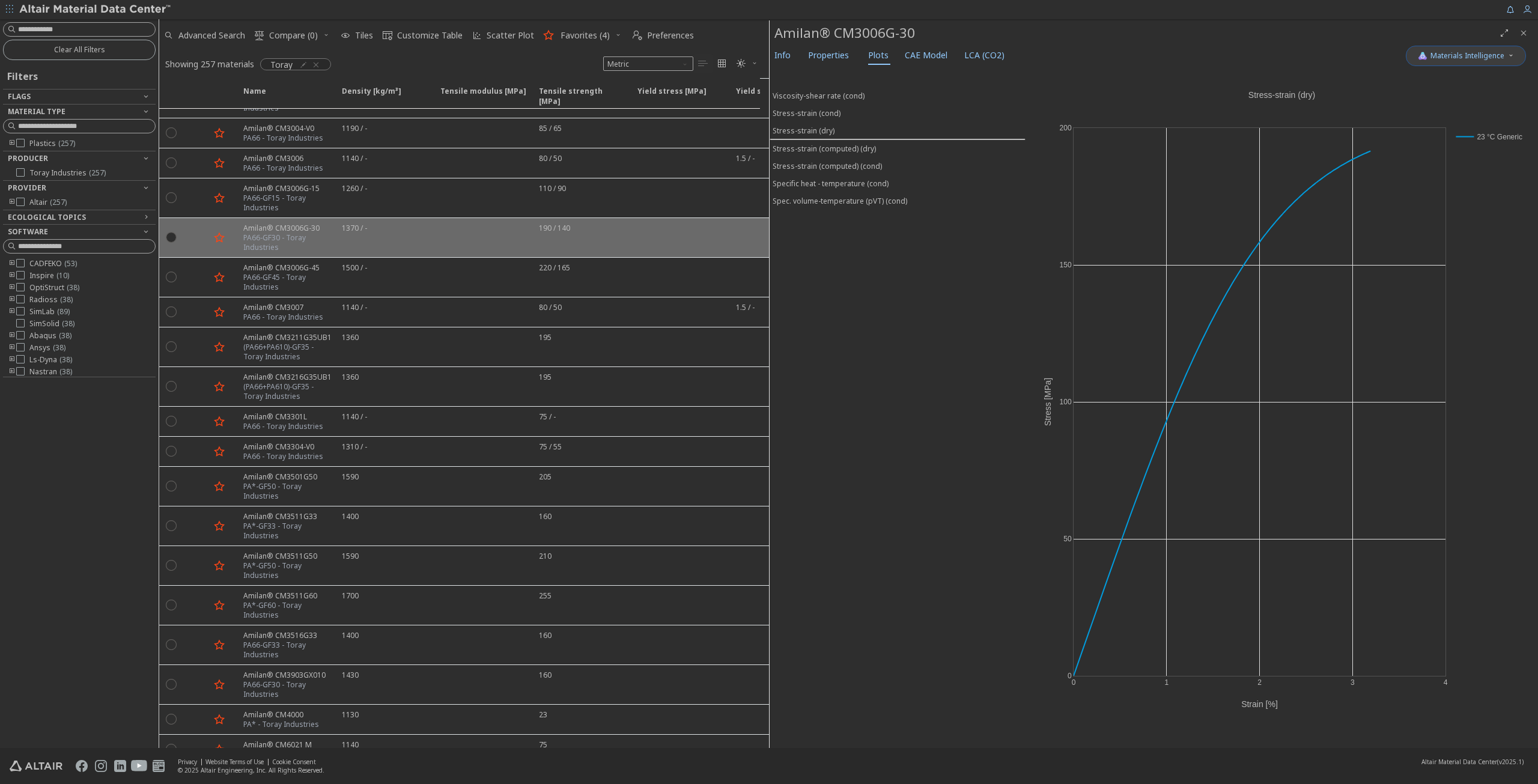
click at [1503, 53] on span "Materials Intelligence" at bounding box center [1466, 56] width 96 height 9
click at [1428, 54] on span "Materials Intelligence" at bounding box center [1466, 56] width 96 height 9
click at [1437, 54] on span "Materials Intelligence" at bounding box center [1467, 56] width 74 height 9
click at [838, 111] on span "Stress-strain (cond)" at bounding box center [897, 113] width 250 height 10
click at [1457, 53] on span "Materials Intelligence" at bounding box center [1467, 56] width 74 height 9
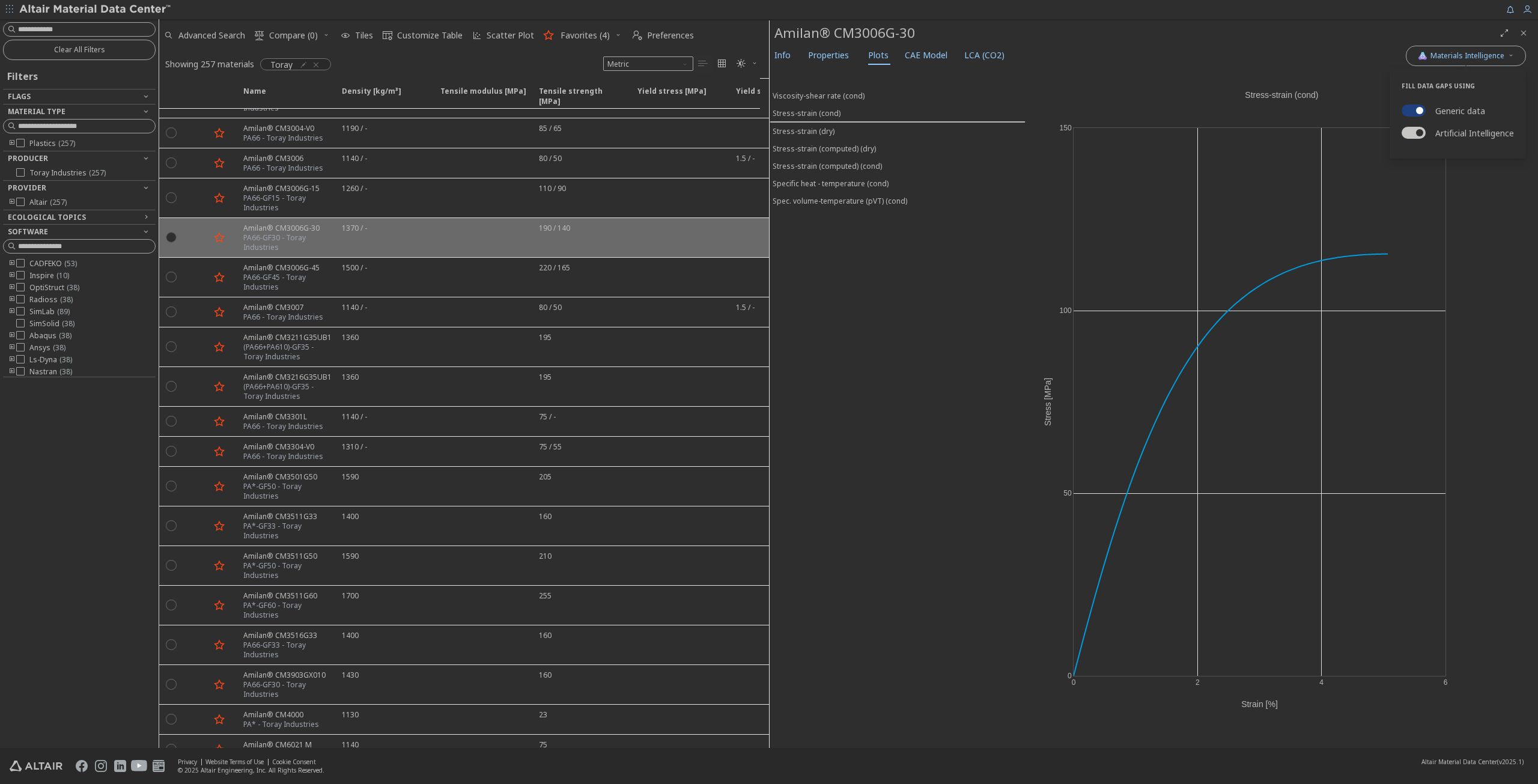
click at [1416, 127] on div "Artificial Intelligence" at bounding box center [1458, 133] width 112 height 18
click at [840, 140] on button "Stress-strain (computed) (dry)" at bounding box center [898, 149] width 256 height 18
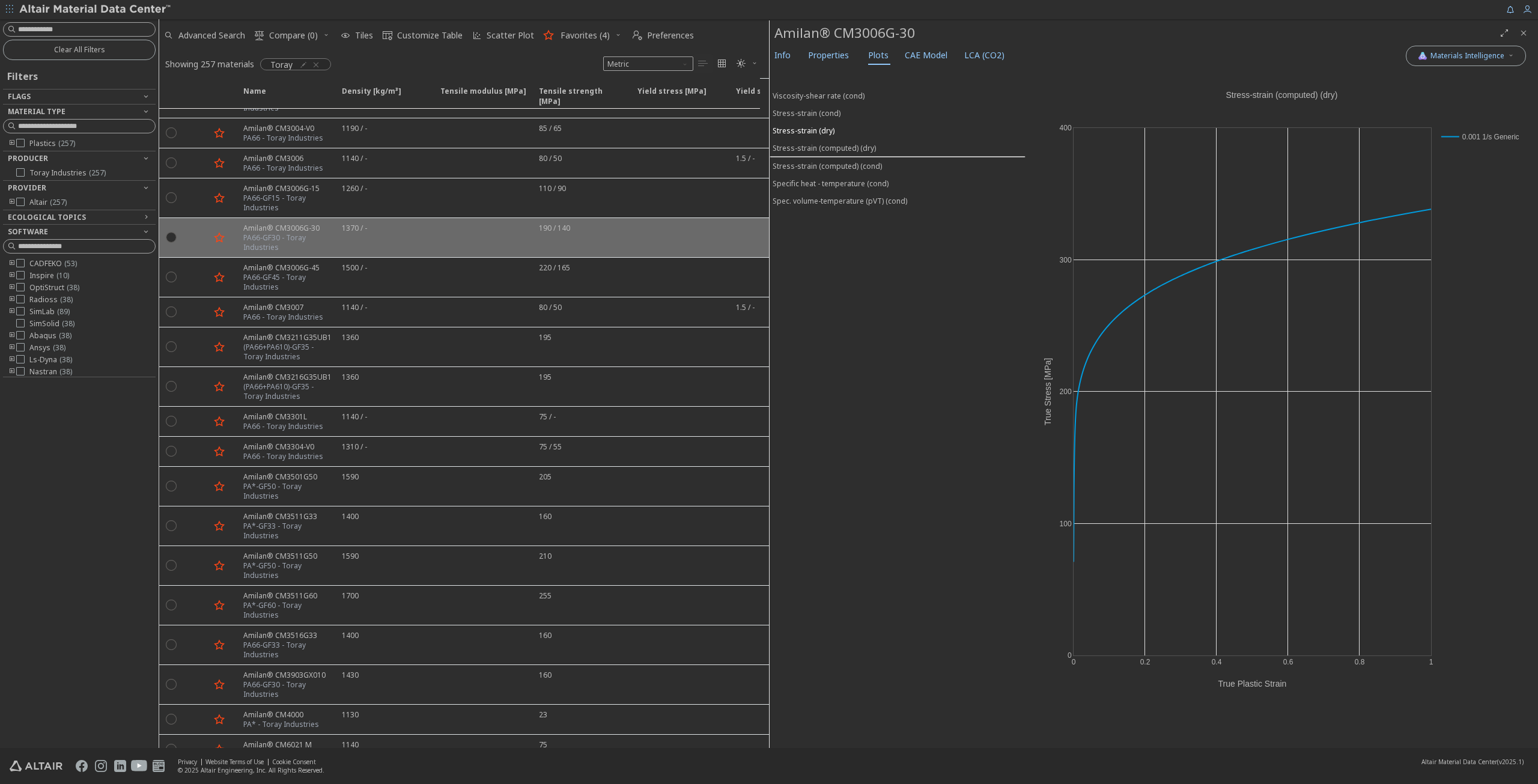
click at [810, 128] on div "Stress-strain (dry)" at bounding box center [803, 130] width 62 height 10
click at [812, 113] on div "Stress-strain (cond)" at bounding box center [806, 113] width 68 height 10
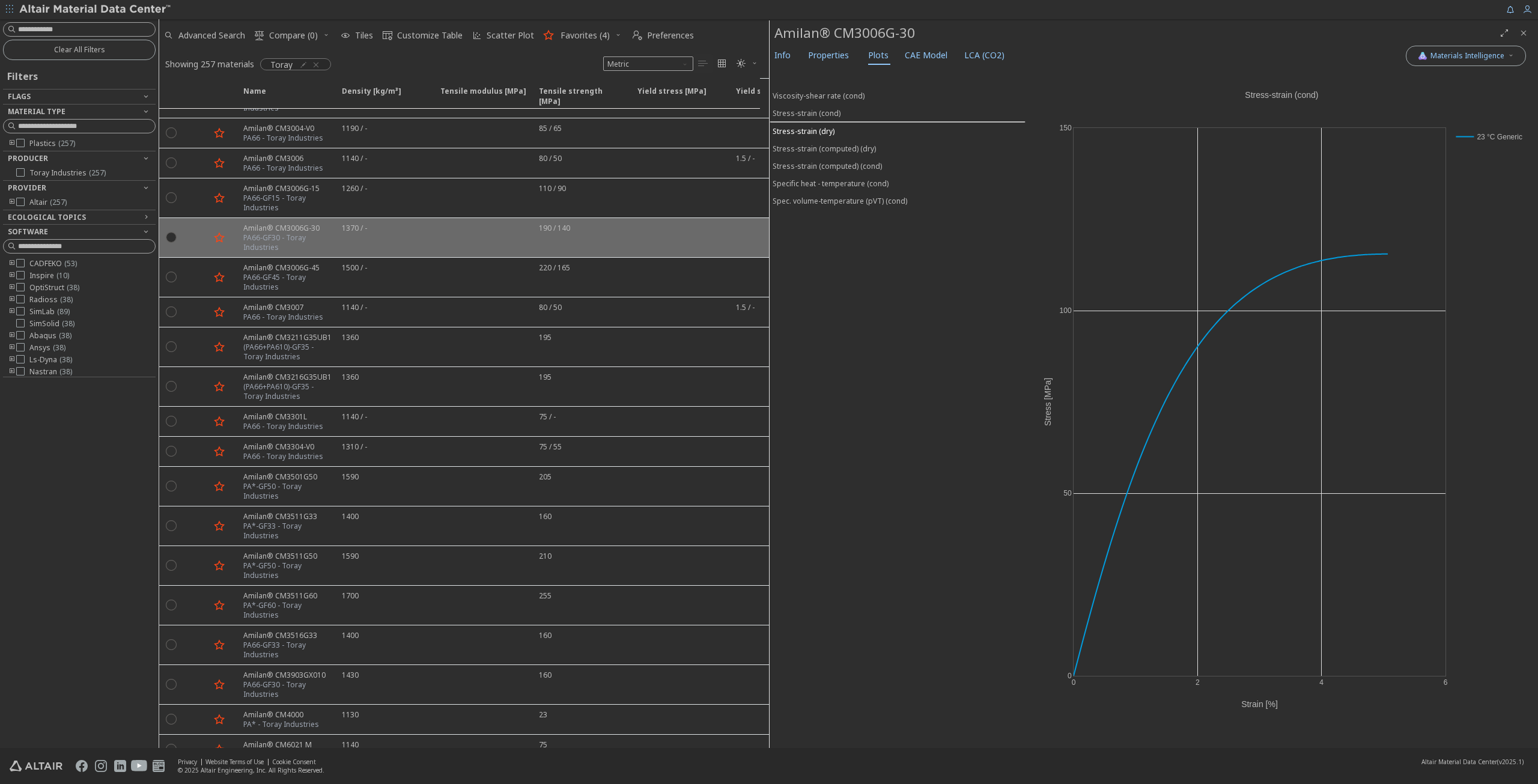
click at [816, 128] on div "Stress-strain (dry)" at bounding box center [803, 131] width 62 height 10
click at [820, 115] on div "Stress-strain (cond)" at bounding box center [806, 113] width 68 height 10
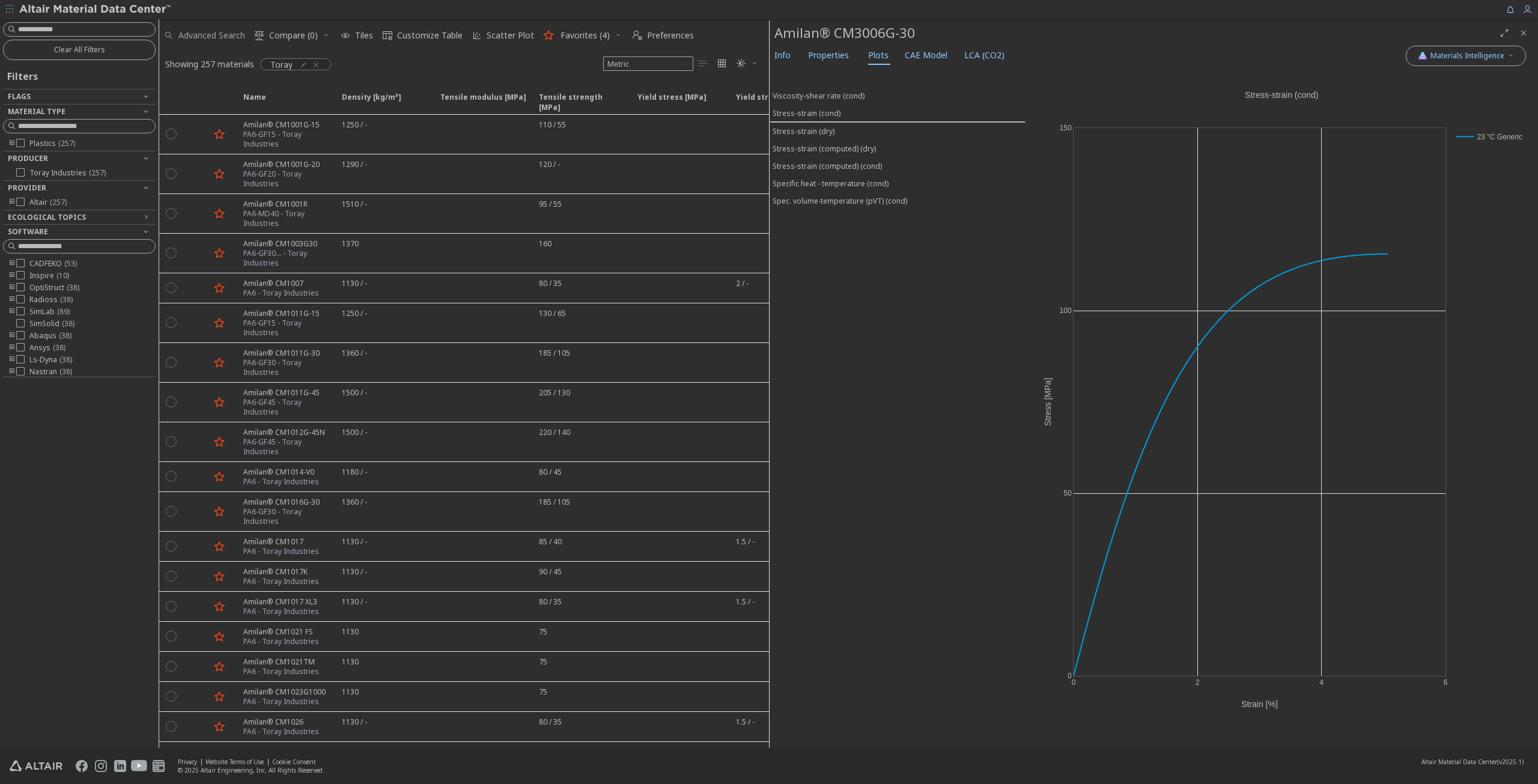
click at [207, 36] on span "Advanced Search" at bounding box center [211, 35] width 66 height 8
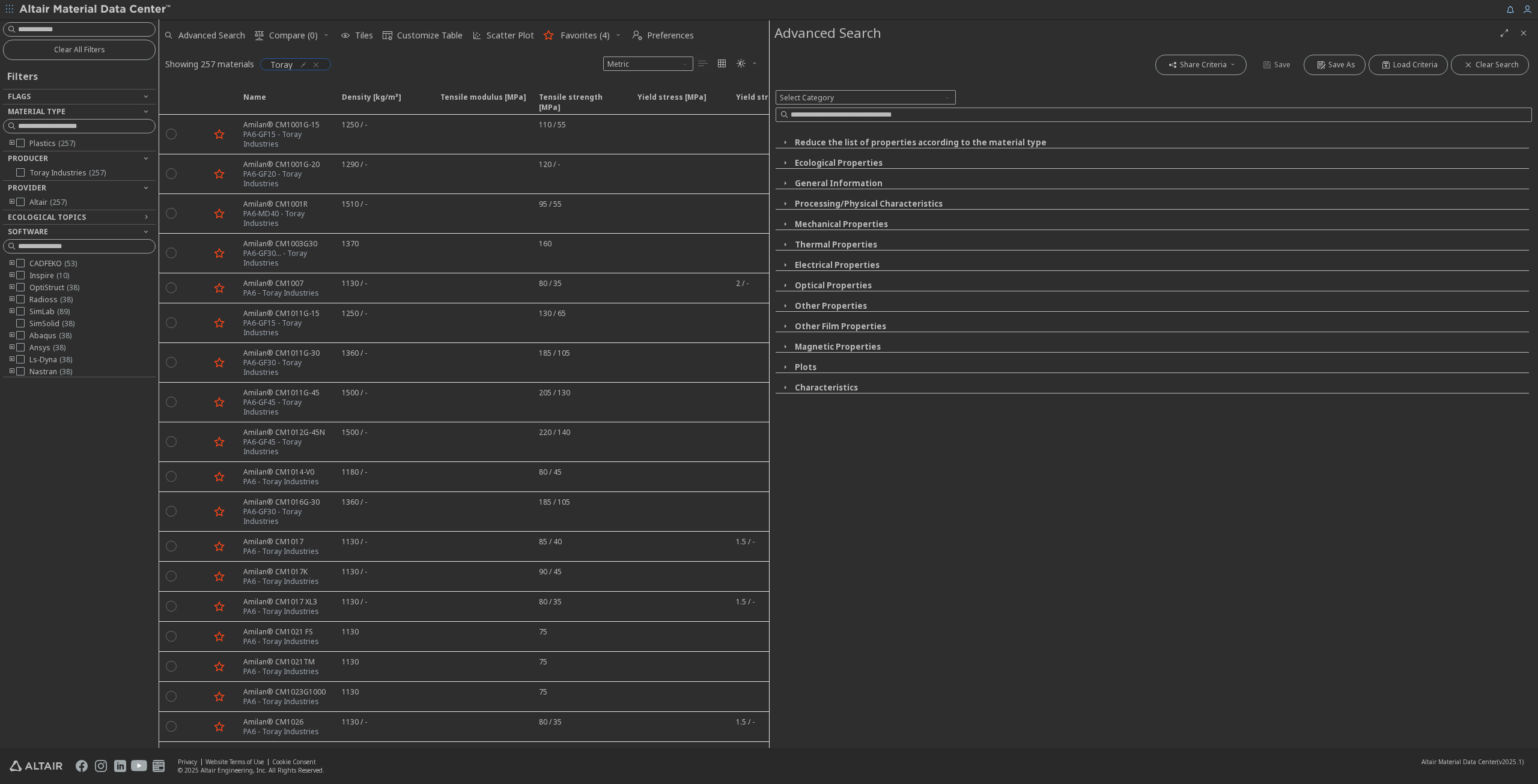
click at [318, 64] on icon "button" at bounding box center [316, 64] width 9 height 9
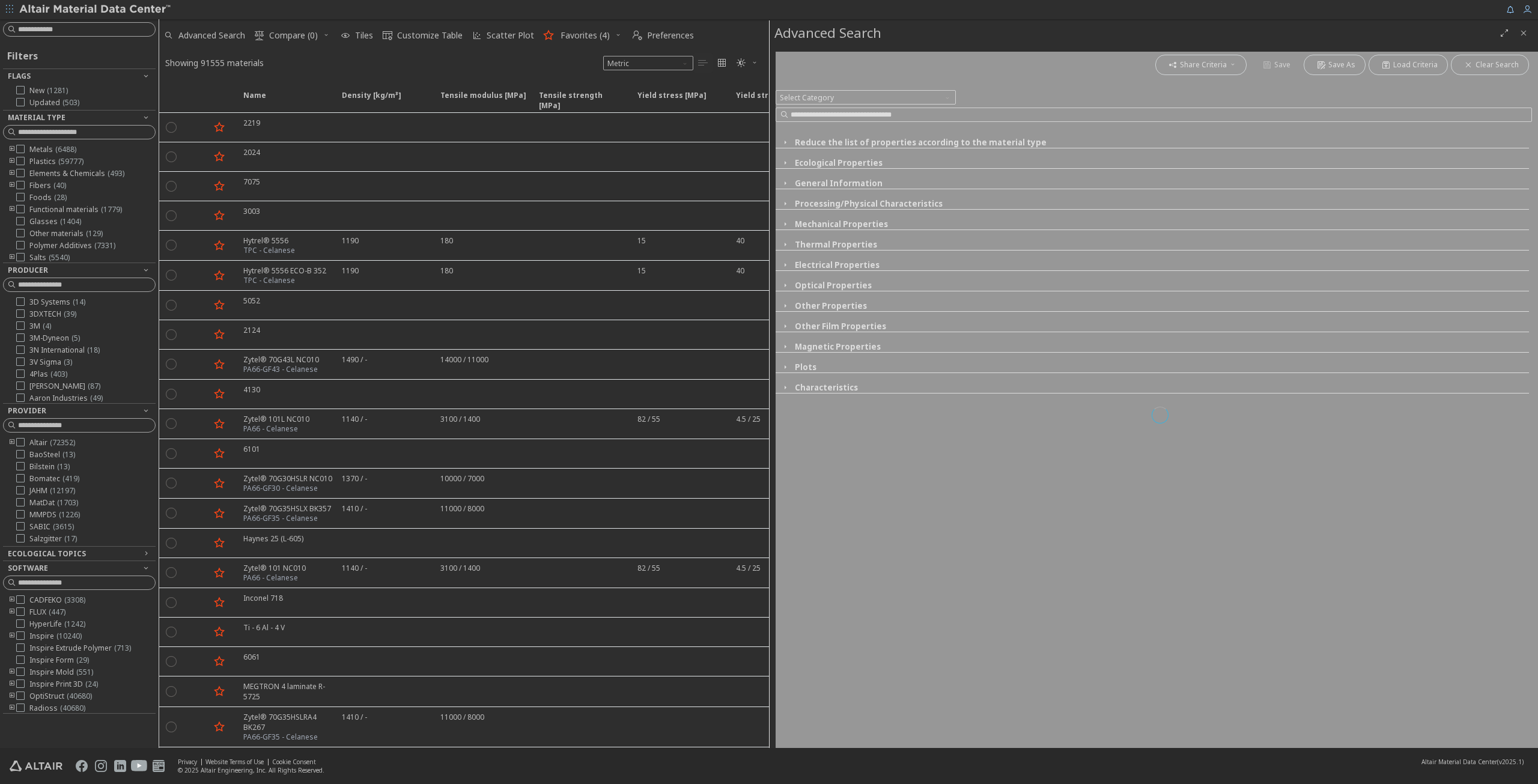
click at [940, 16] on div at bounding box center [835, 9] width 1326 height 20
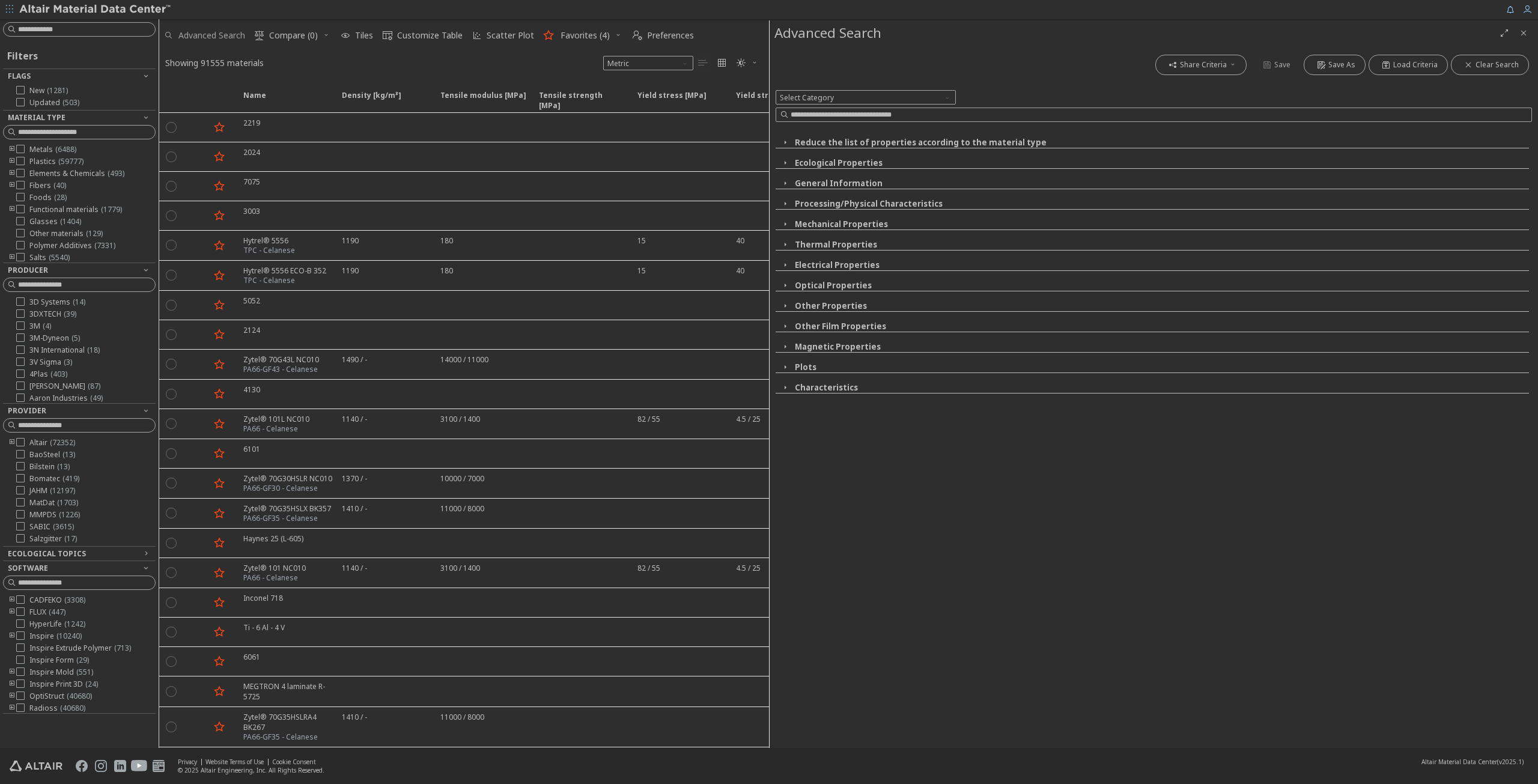
click at [213, 36] on span "Advanced Search" at bounding box center [211, 35] width 66 height 8
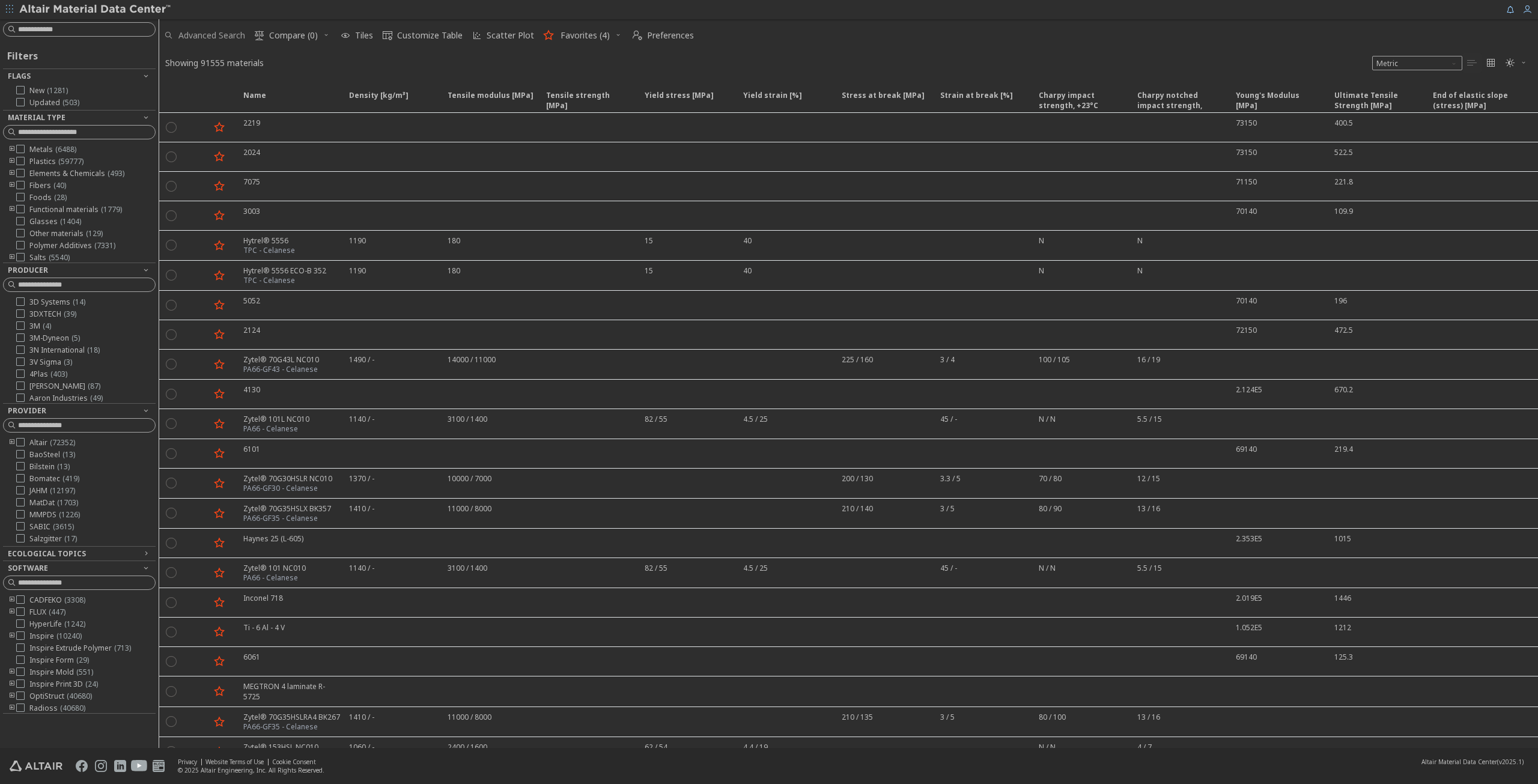
click at [208, 39] on span "Advanced Search" at bounding box center [211, 35] width 66 height 8
click at [200, 31] on span "Advanced Search" at bounding box center [211, 35] width 66 height 8
click at [205, 31] on span "Advanced Search" at bounding box center [211, 35] width 66 height 8
click at [206, 31] on span "Advanced Search" at bounding box center [211, 35] width 66 height 8
click at [180, 36] on span "Advanced Search" at bounding box center [211, 35] width 66 height 8
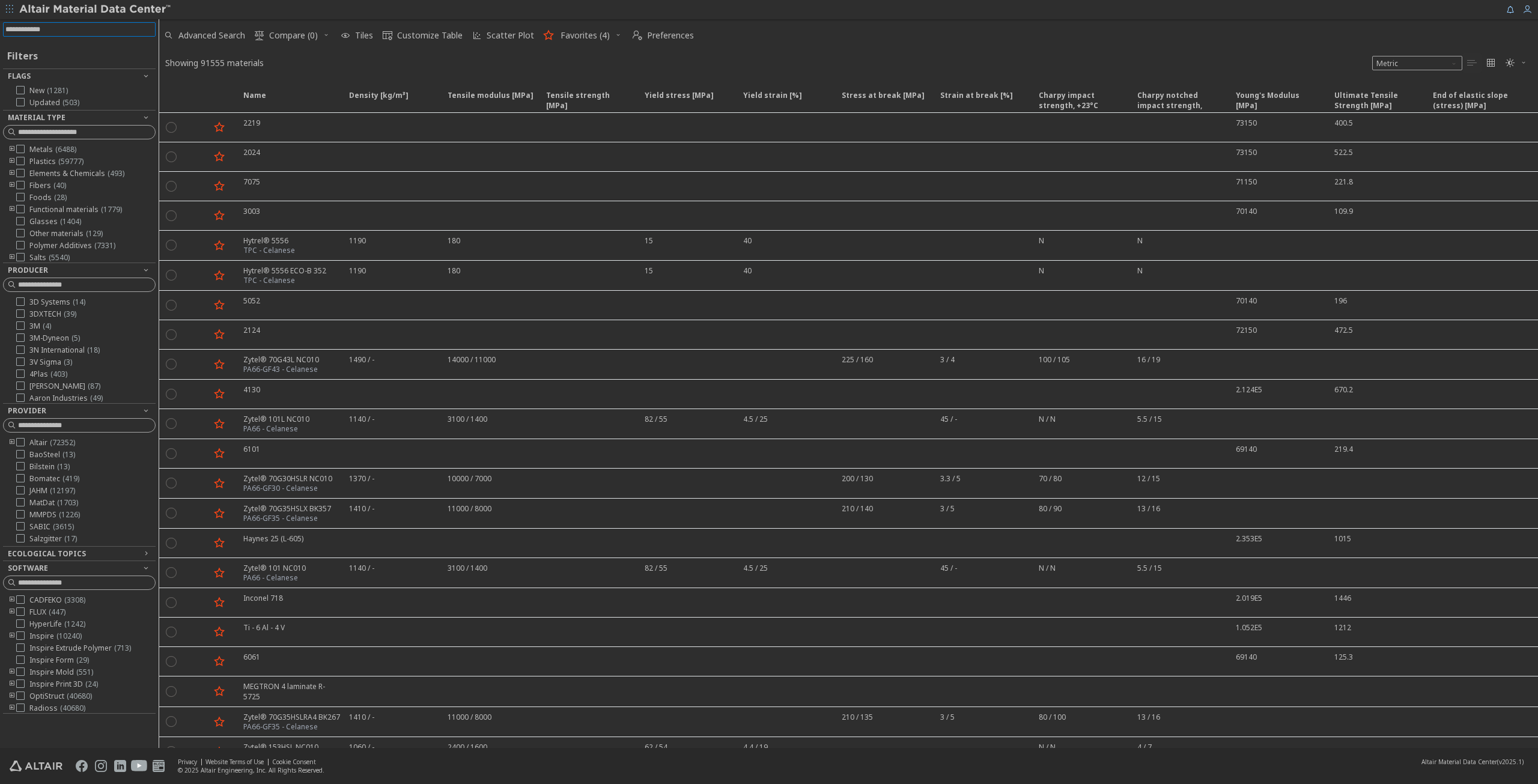
click at [86, 29] on input at bounding box center [80, 29] width 151 height 13
click at [199, 39] on span "Advanced Search" at bounding box center [211, 35] width 66 height 8
click at [244, 35] on span "Advanced Search" at bounding box center [211, 35] width 66 height 8
click at [187, 36] on span "Advanced Search" at bounding box center [211, 35] width 66 height 8
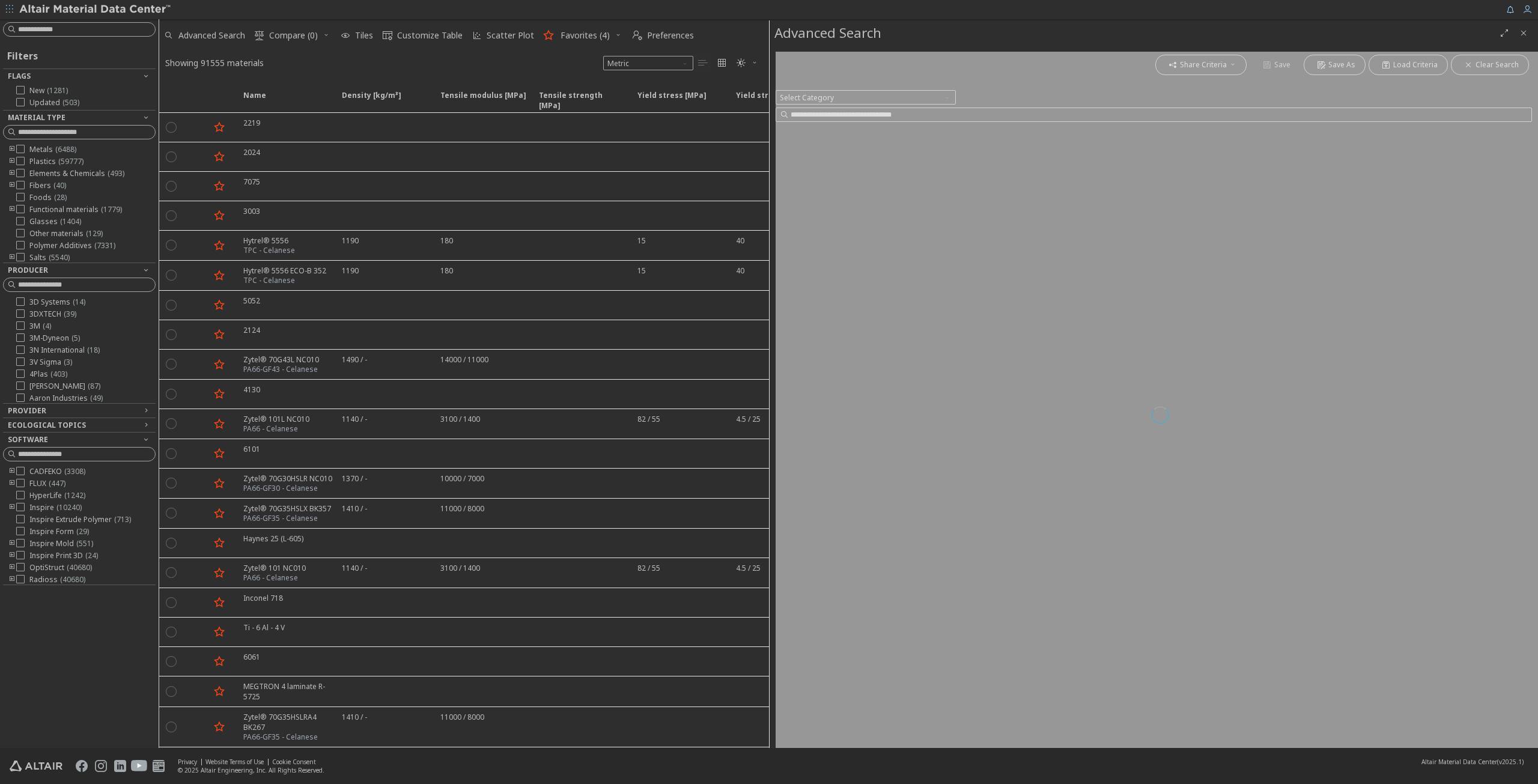
click at [813, 93] on div at bounding box center [1160, 415] width 769 height 727
